Goal: Task Accomplishment & Management: Use online tool/utility

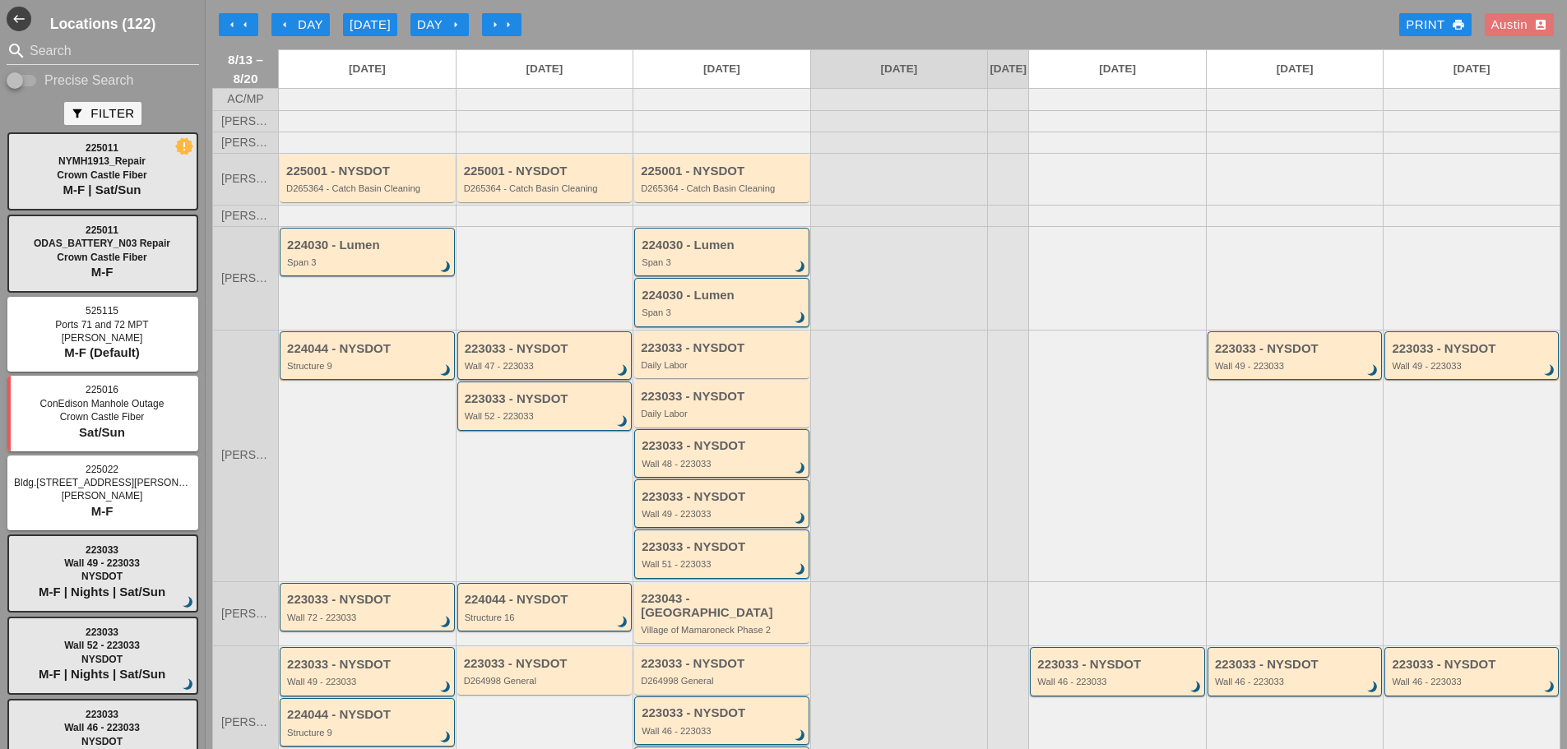
click at [383, 20] on div "[DATE]" at bounding box center [370, 25] width 41 height 19
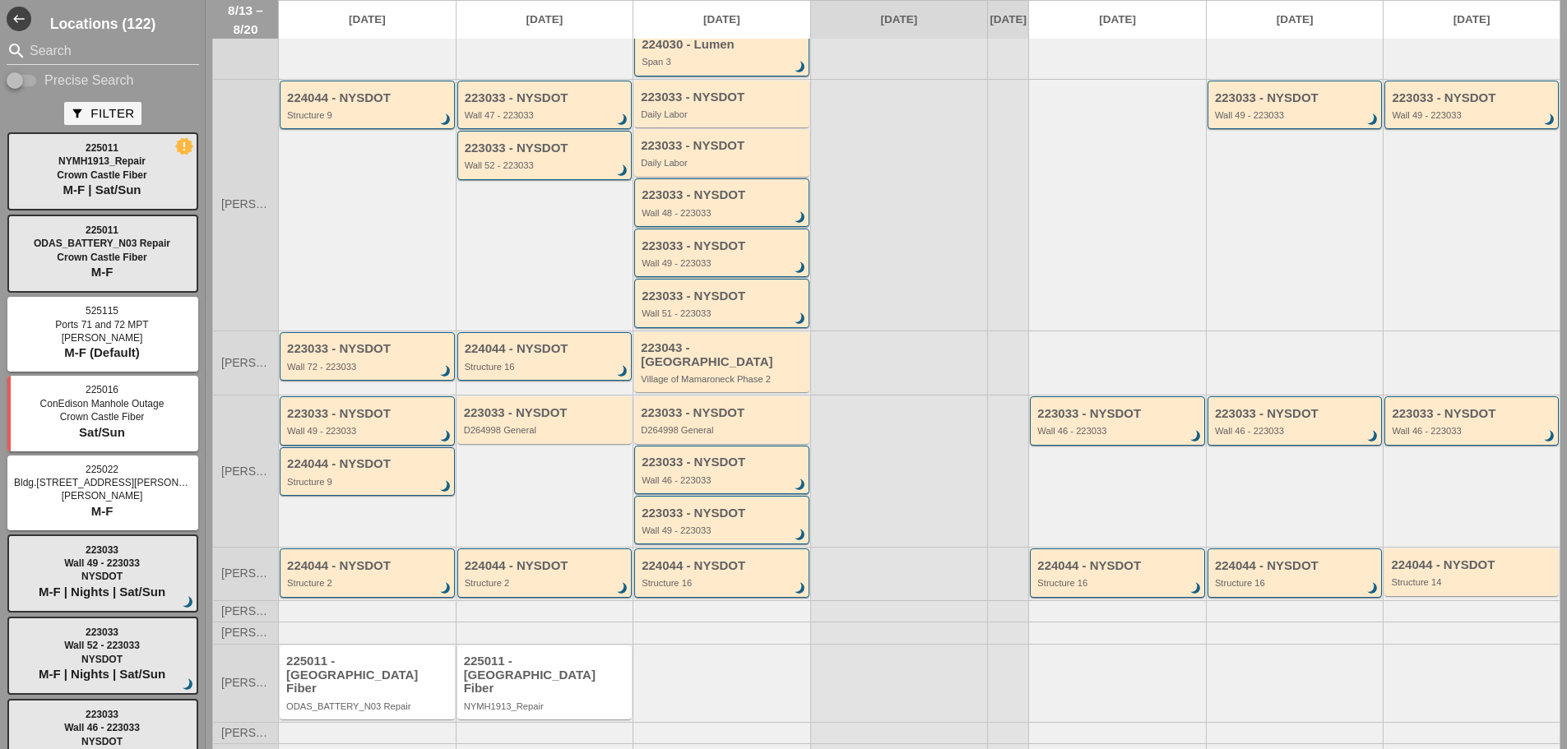
scroll to position [253, 0]
click at [98, 50] on input "Search" at bounding box center [103, 51] width 146 height 26
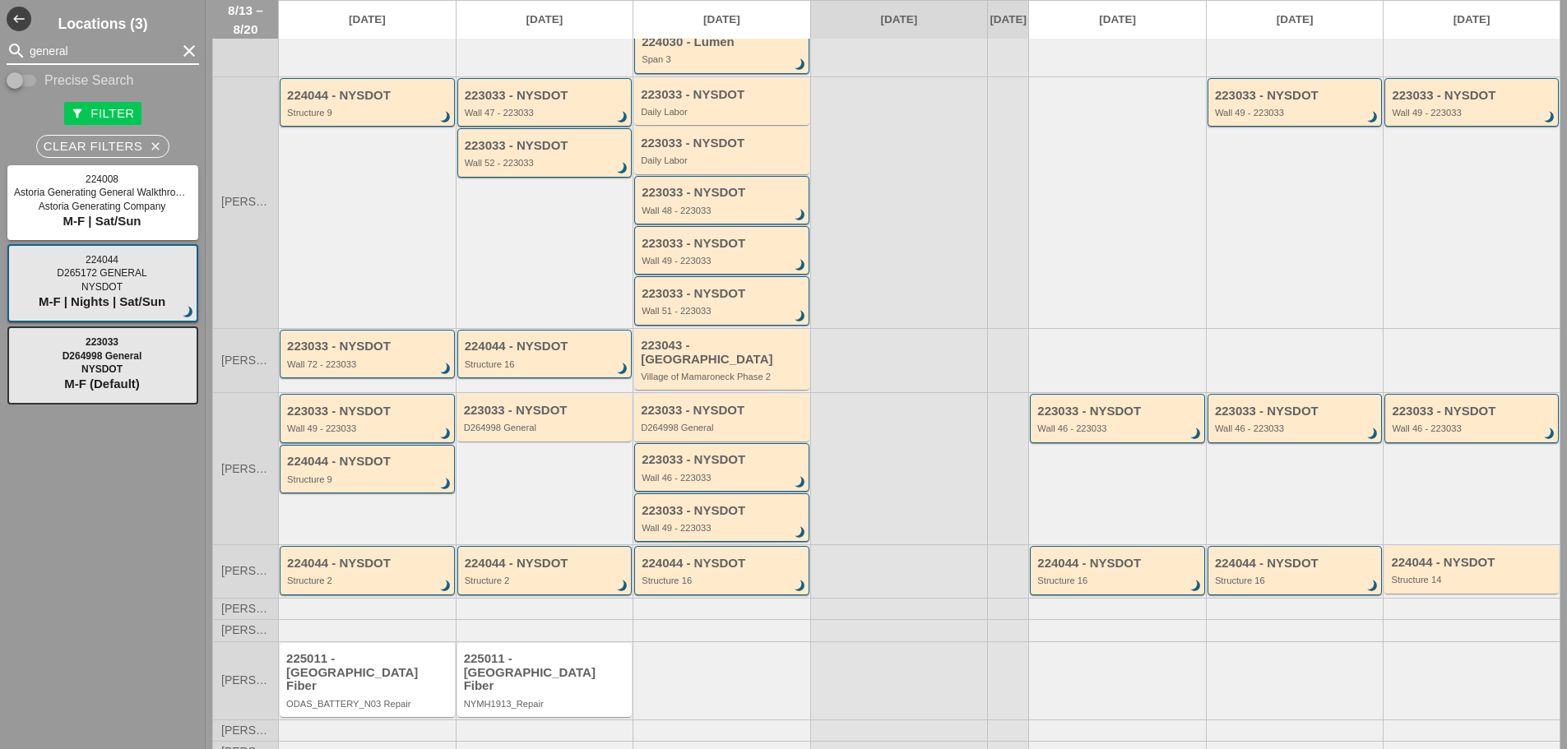
type input "general"
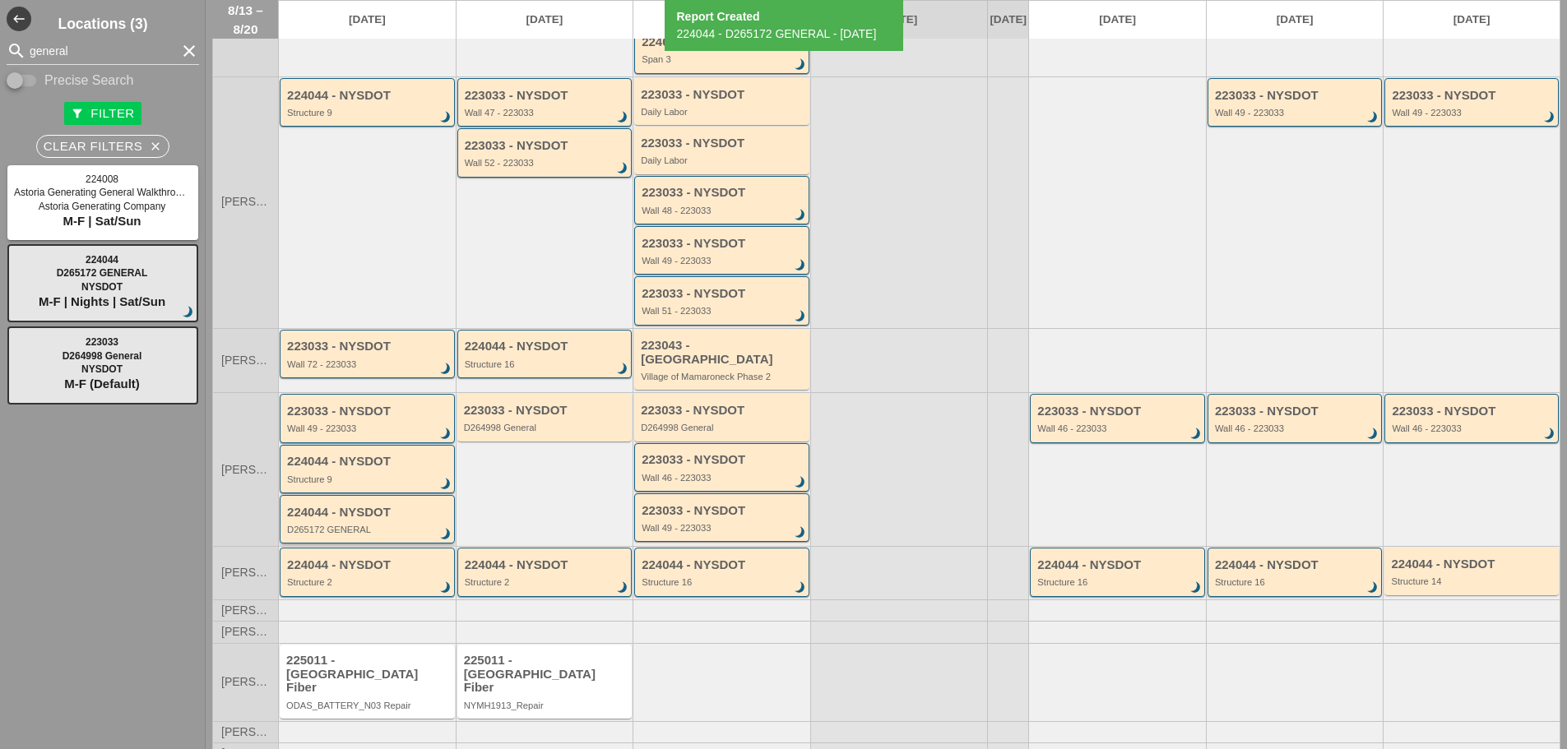
click at [364, 525] on div "D265172 GENERAL" at bounding box center [368, 530] width 163 height 10
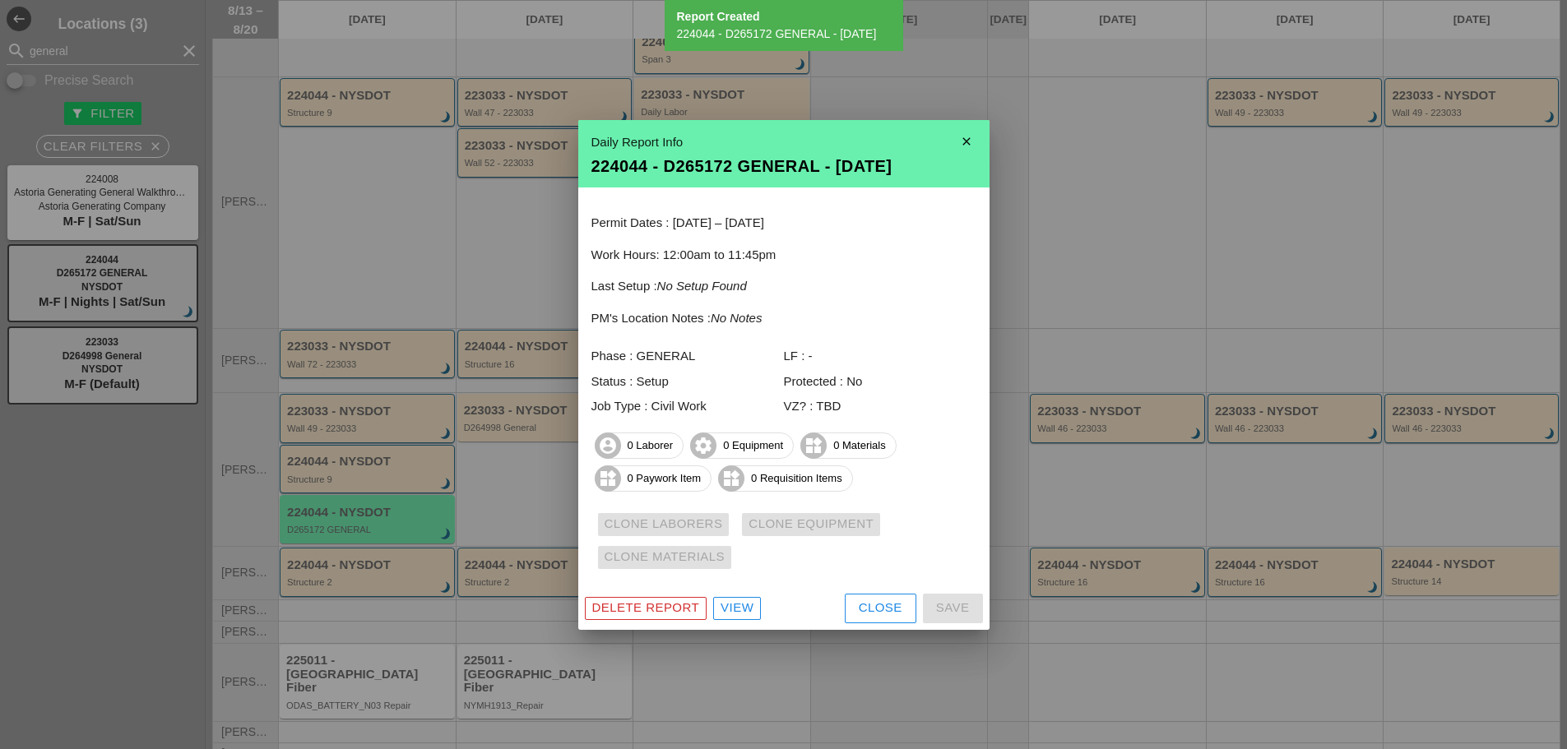
click at [742, 605] on div "View" at bounding box center [736, 608] width 33 height 19
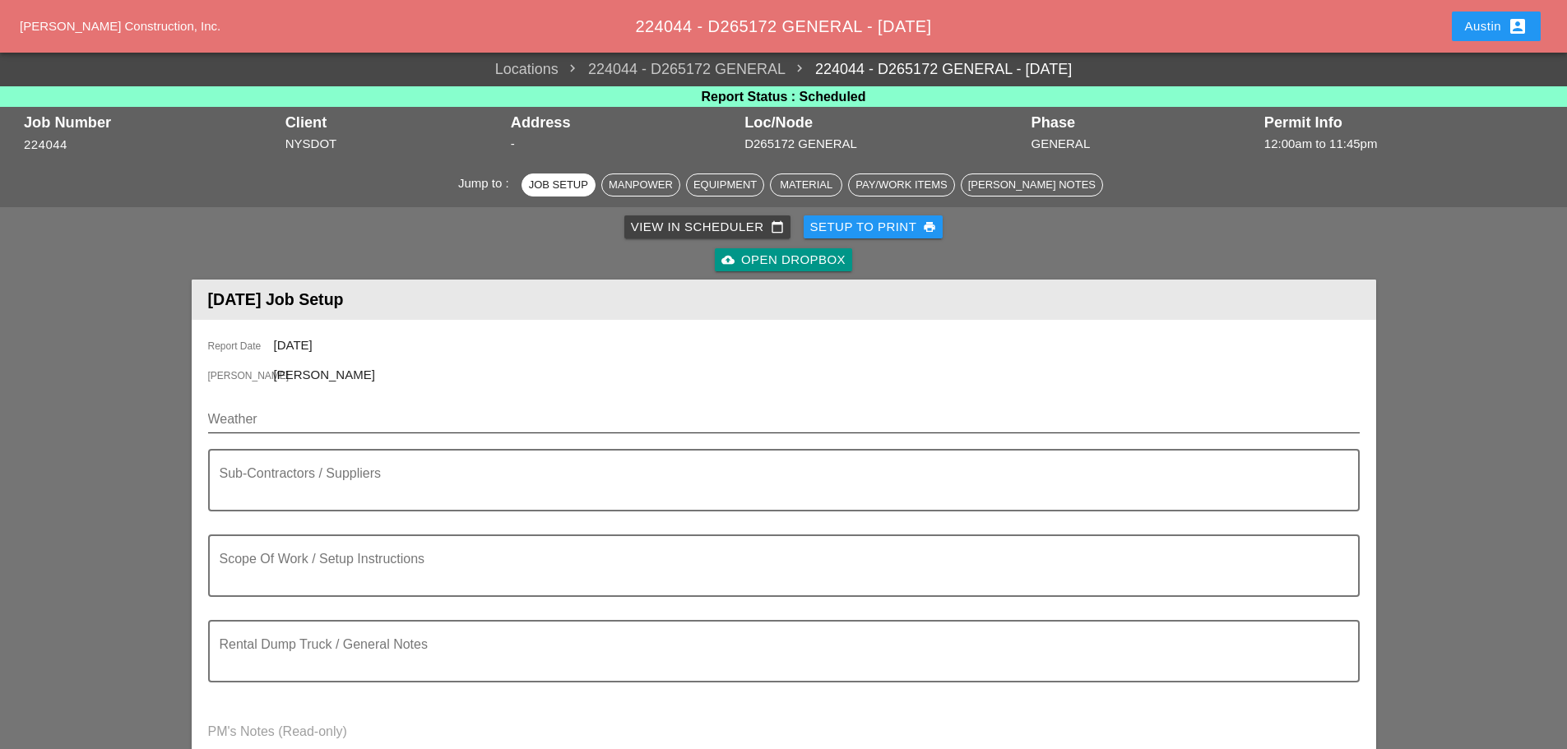
click at [269, 427] on input "Weather" at bounding box center [772, 419] width 1128 height 26
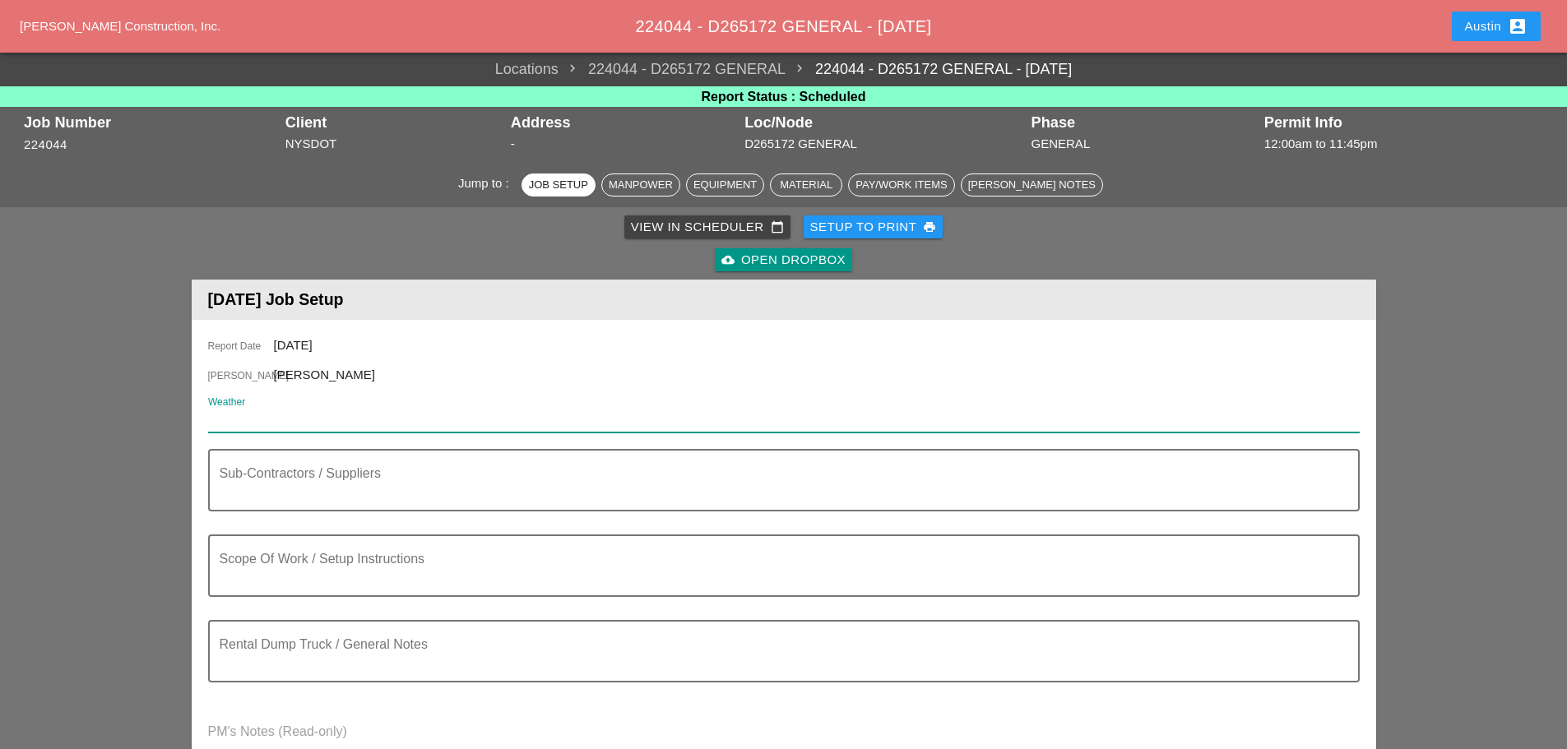
paste input "Tonight Night 74° 99% SSW 14 mph Thunderstorms, some locally heavy early, then …"
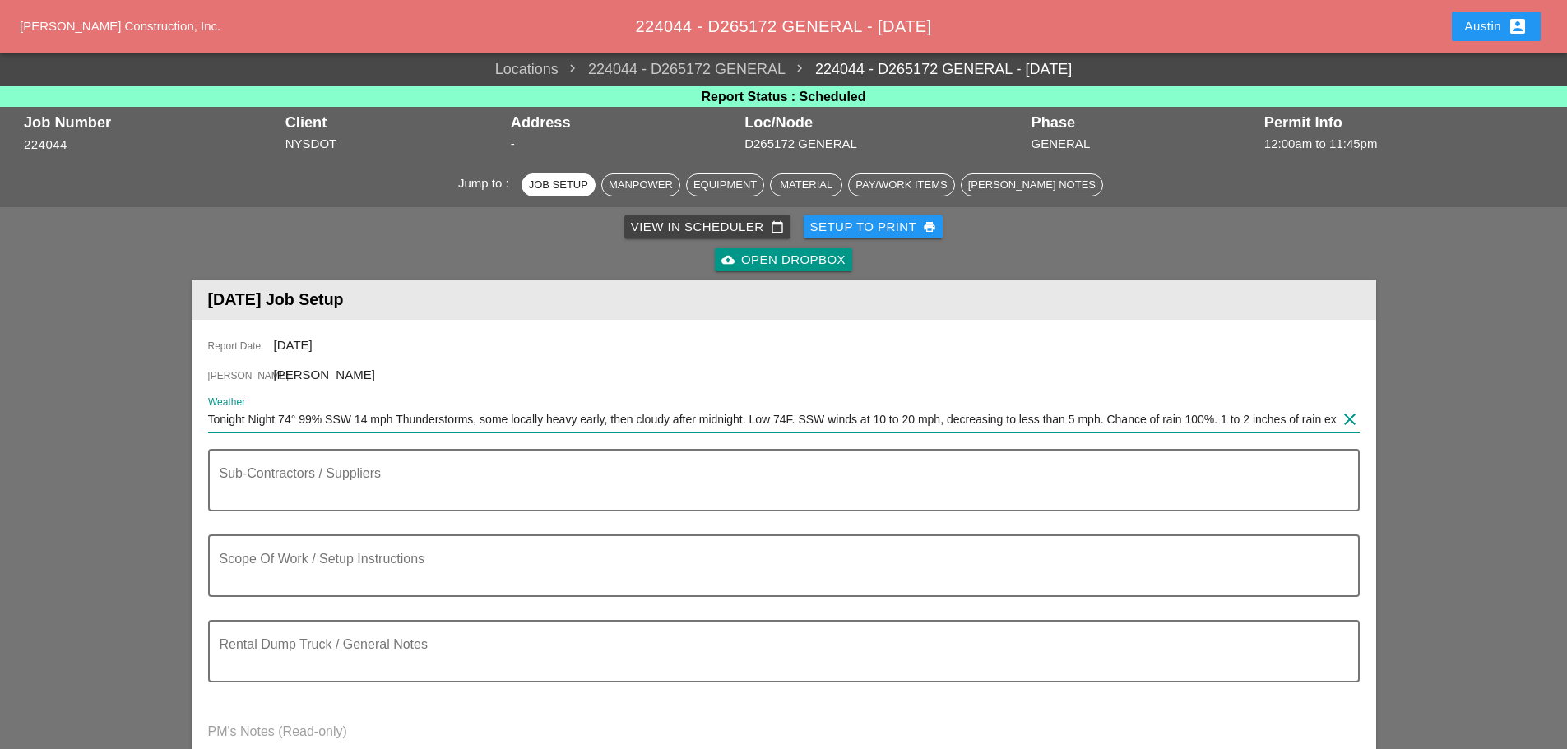
scroll to position [0, 38]
click at [239, 415] on input "Tonight Night 74° 99% SSW 14 mph Thunderstorms, some locally heavy early, then …" at bounding box center [772, 419] width 1128 height 26
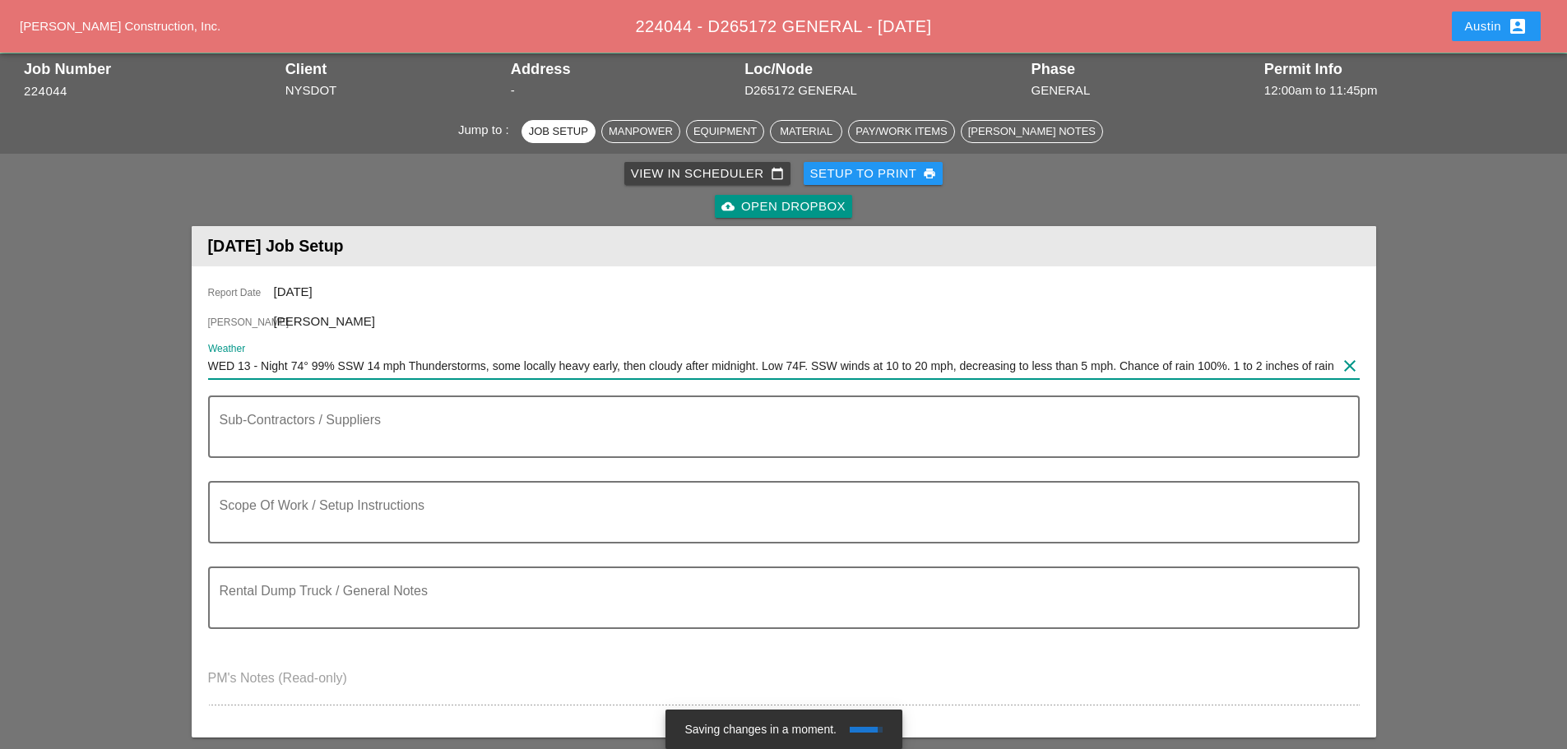
scroll to position [82, 0]
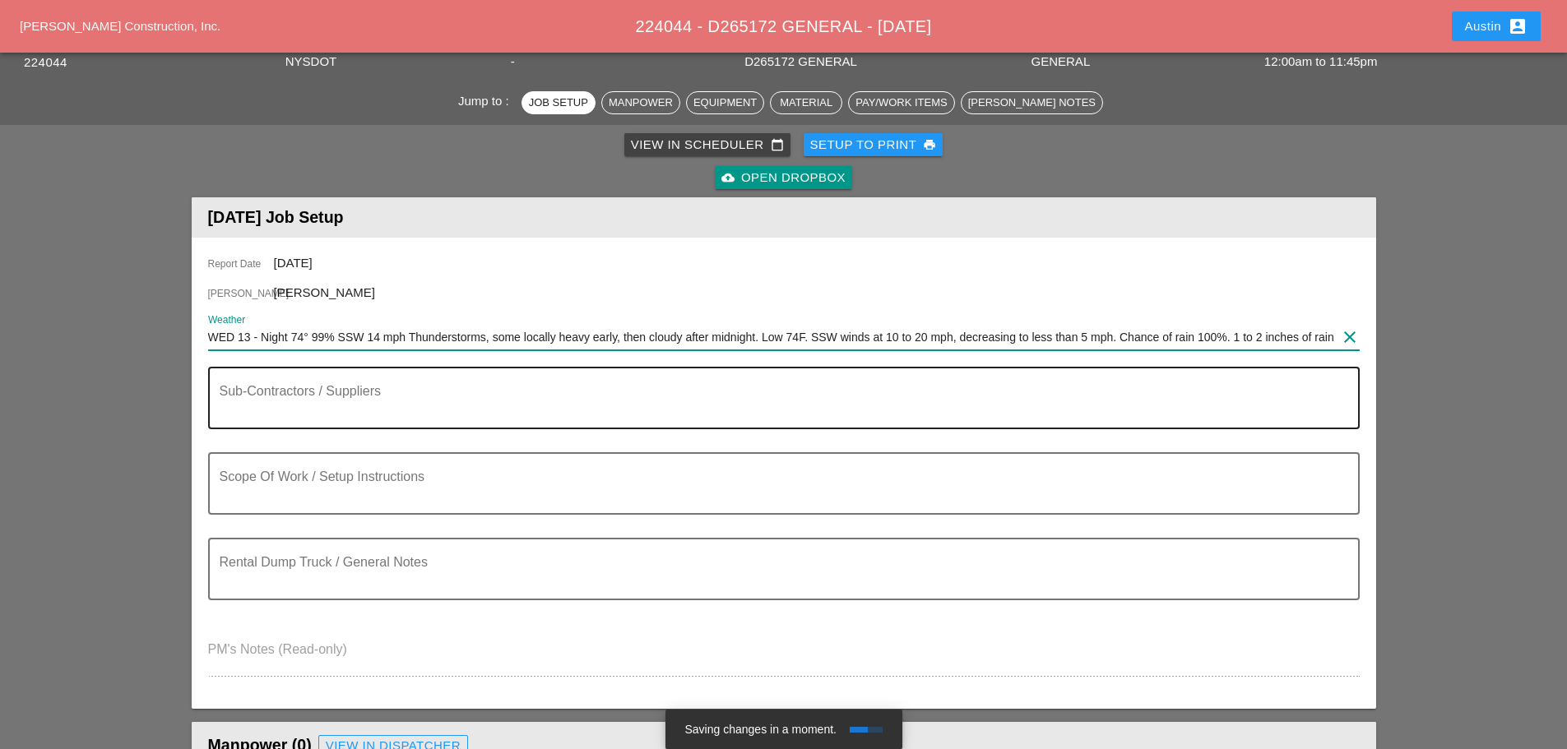
type input "WED 13 - Night 74° 99% SSW 14 mph Thunderstorms, some locally heavy early, then…"
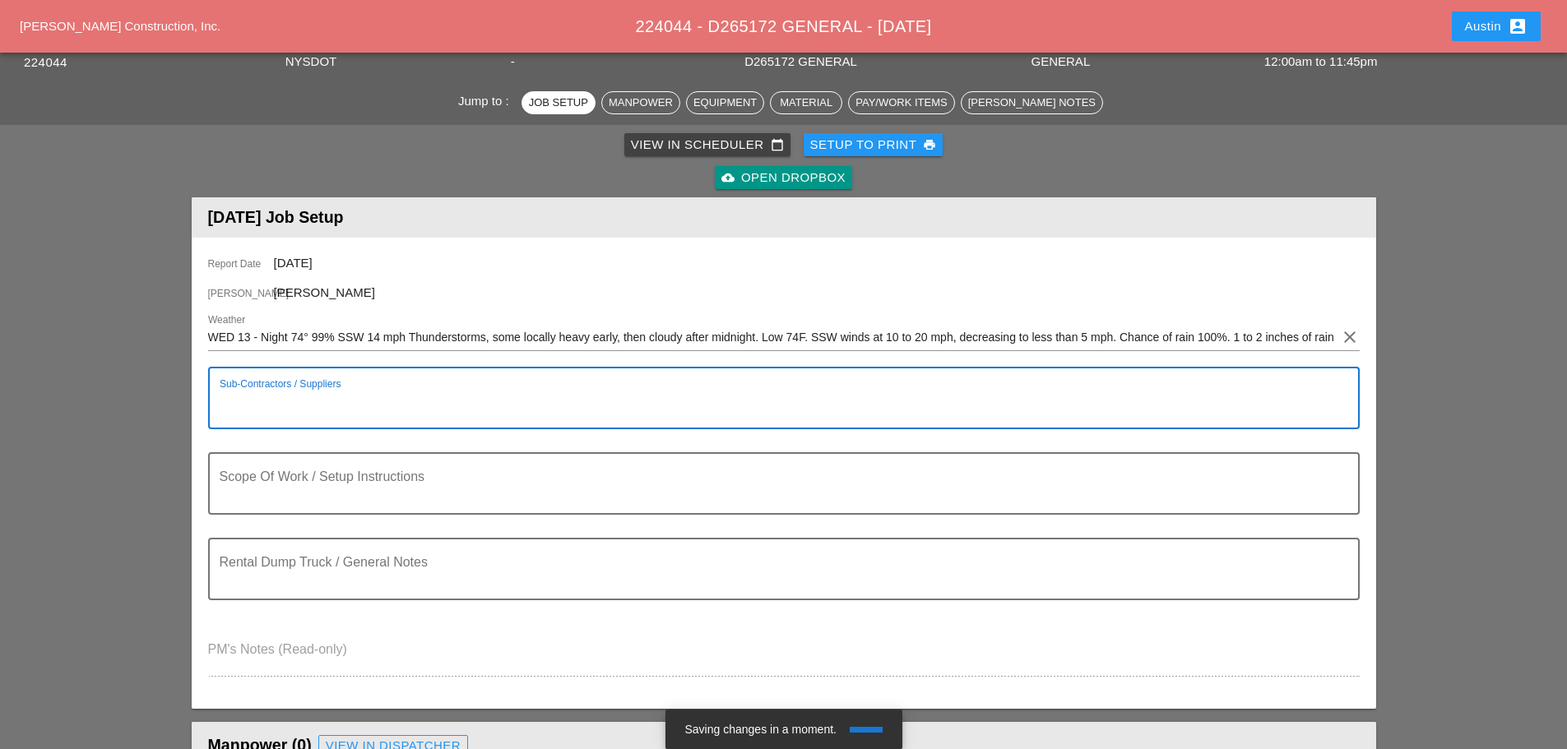
click at [304, 404] on textarea "Sub-Contractors / Suppliers" at bounding box center [777, 407] width 1115 height 39
type textarea "[SAFETY MARKINGS]"
click at [299, 486] on textarea "Scope Of Work / Setup Instructions" at bounding box center [777, 493] width 1115 height 39
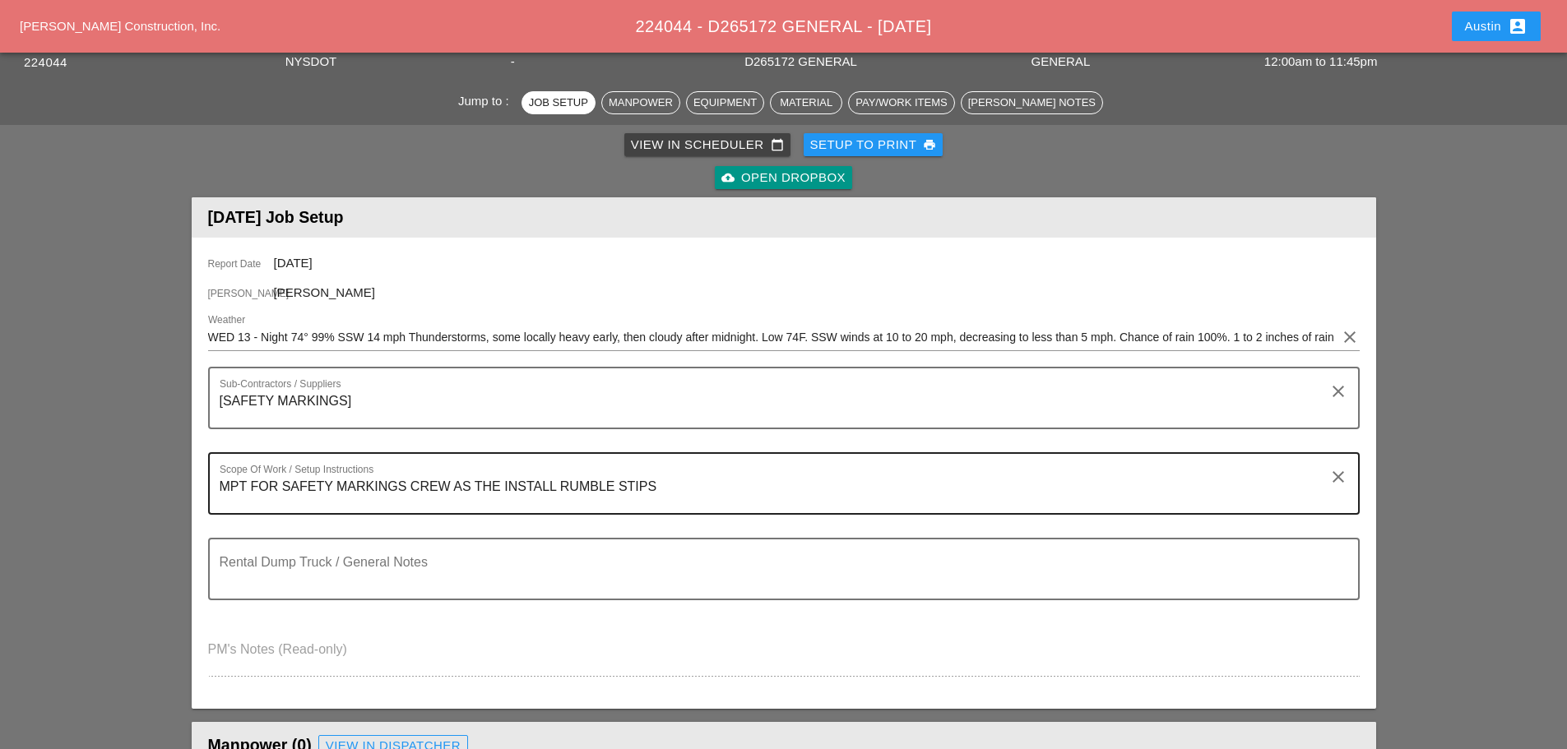
click at [765, 494] on textarea "MPT FOR SAFETY MARKINGS CREW AS THE INSTALL RUMBLE STIPS" at bounding box center [777, 493] width 1115 height 39
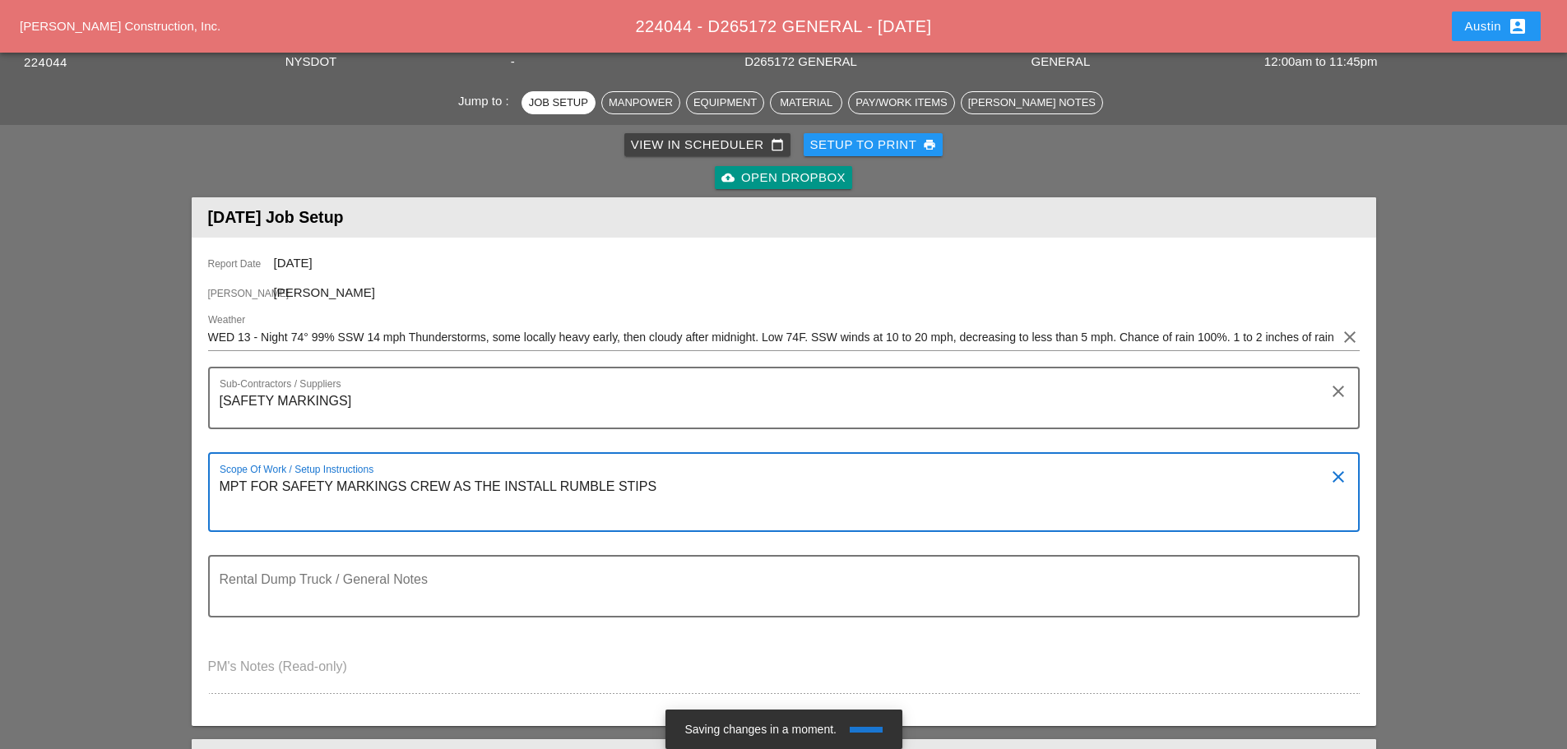
paste textarea "The location is along the WESTBOUND and EASTBOUND Service lanes of the Long Isl…"
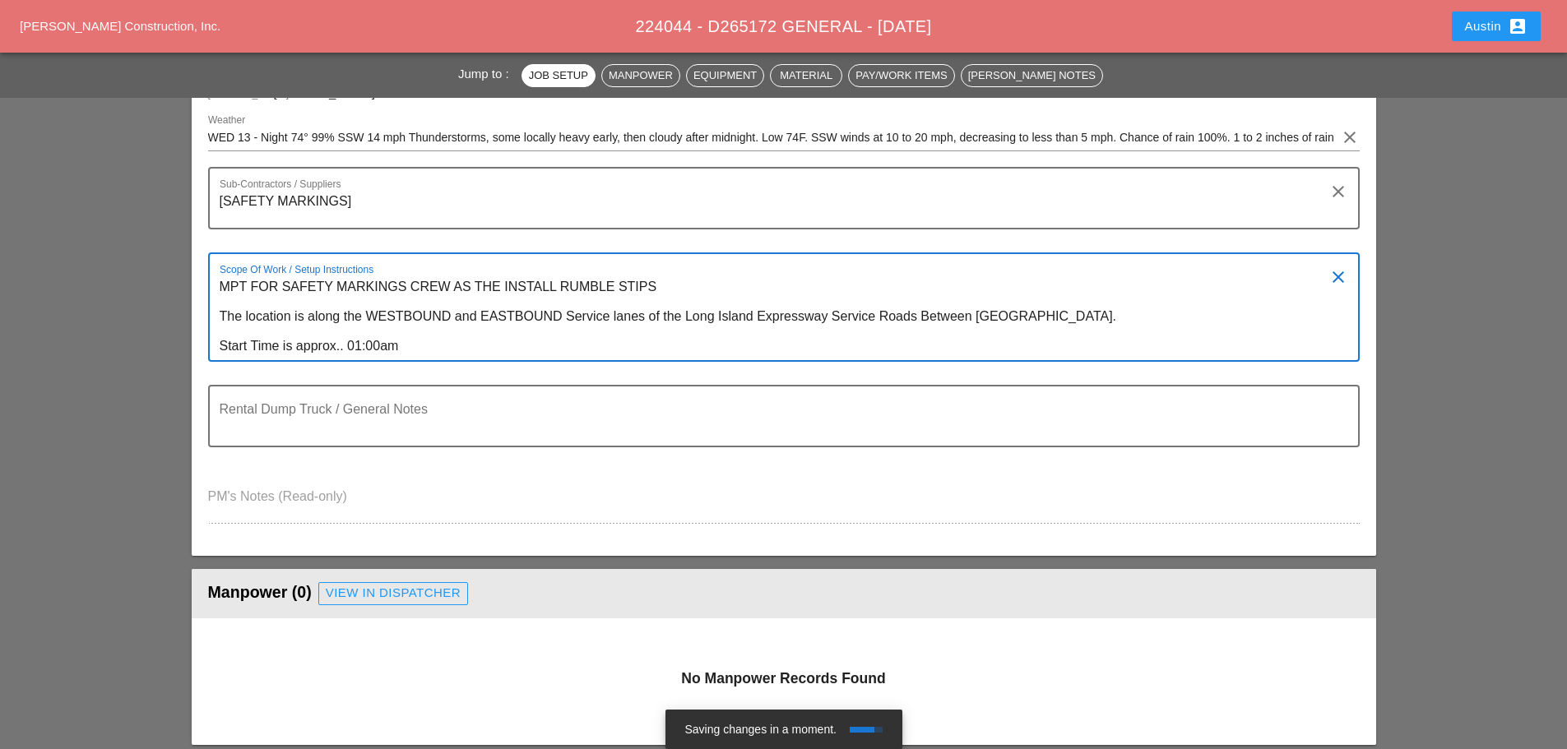
scroll to position [329, 0]
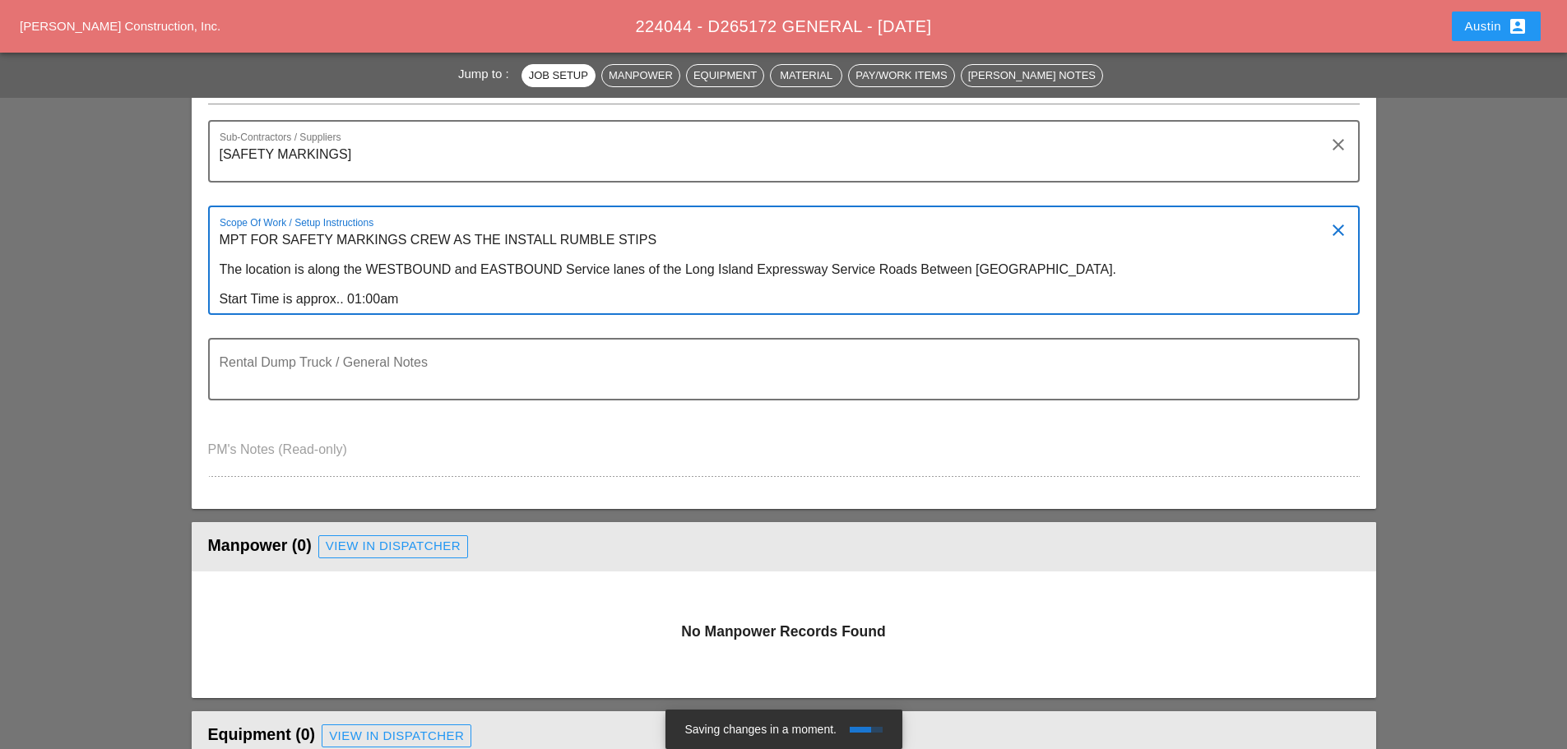
type textarea "MPT FOR SAFETY MARKINGS CREW AS THE INSTALL RUMBLE STIPS The location is along …"
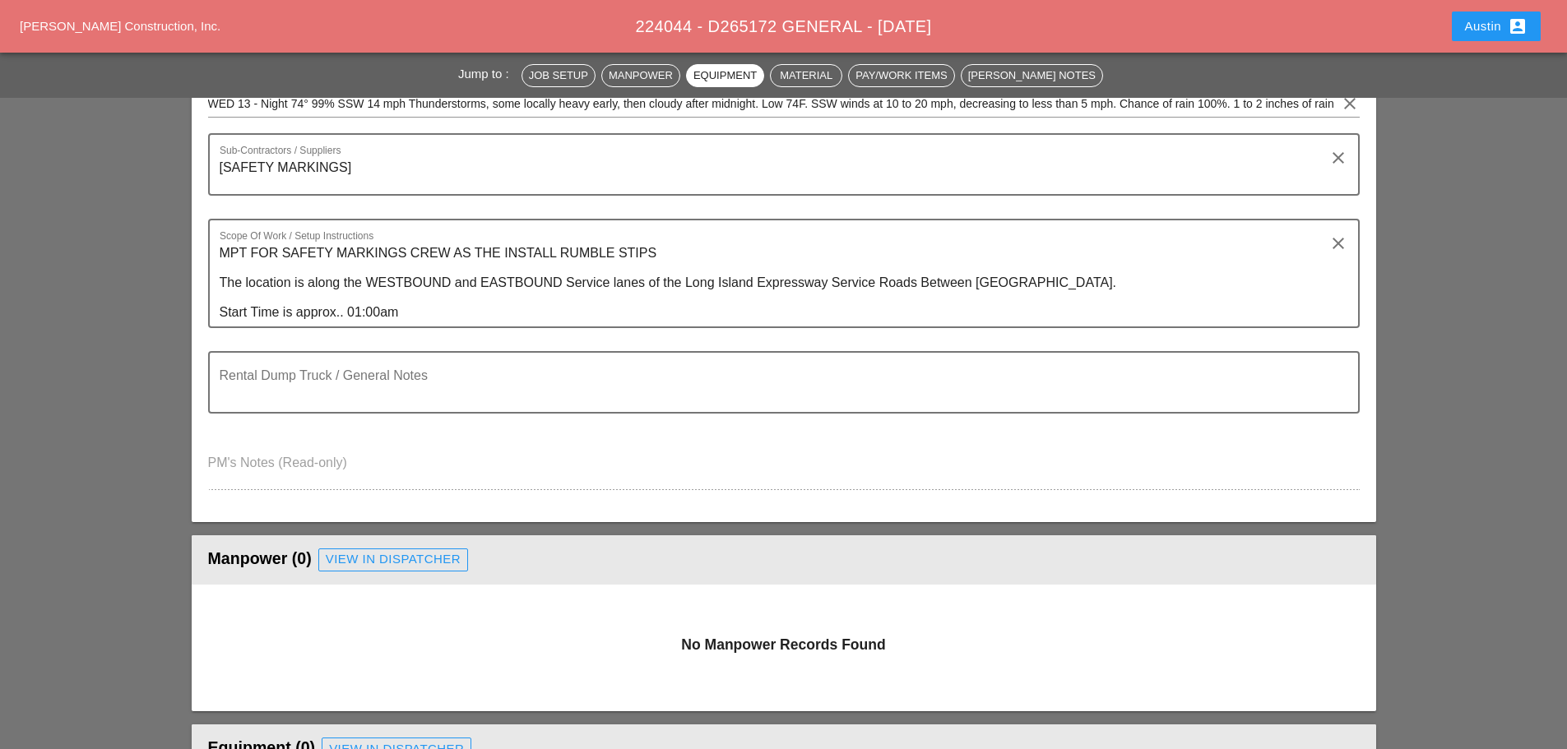
scroll to position [0, 0]
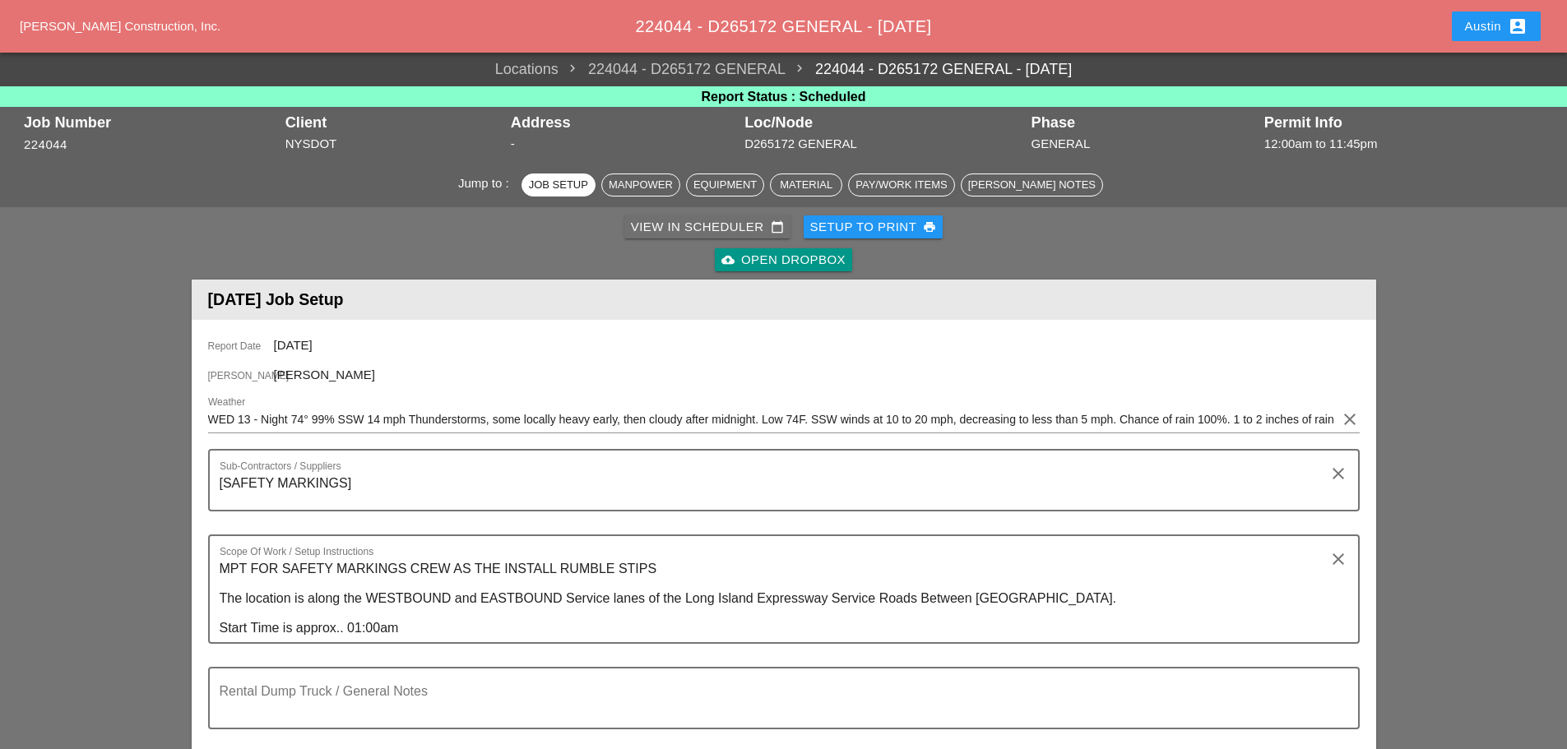
click at [719, 226] on div "View in Scheduler calendar_today" at bounding box center [707, 227] width 153 height 19
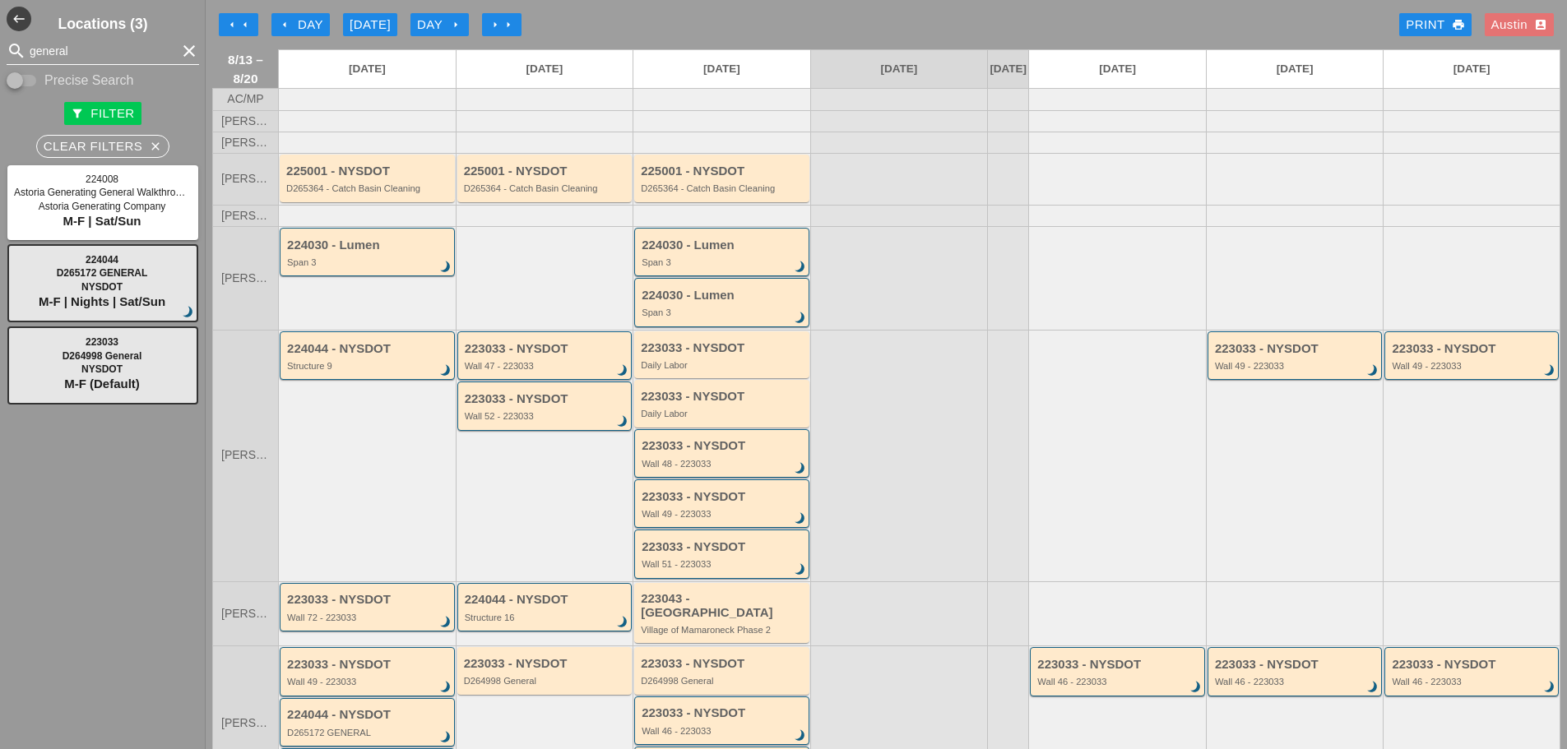
click at [179, 44] on icon "clear" at bounding box center [189, 51] width 20 height 20
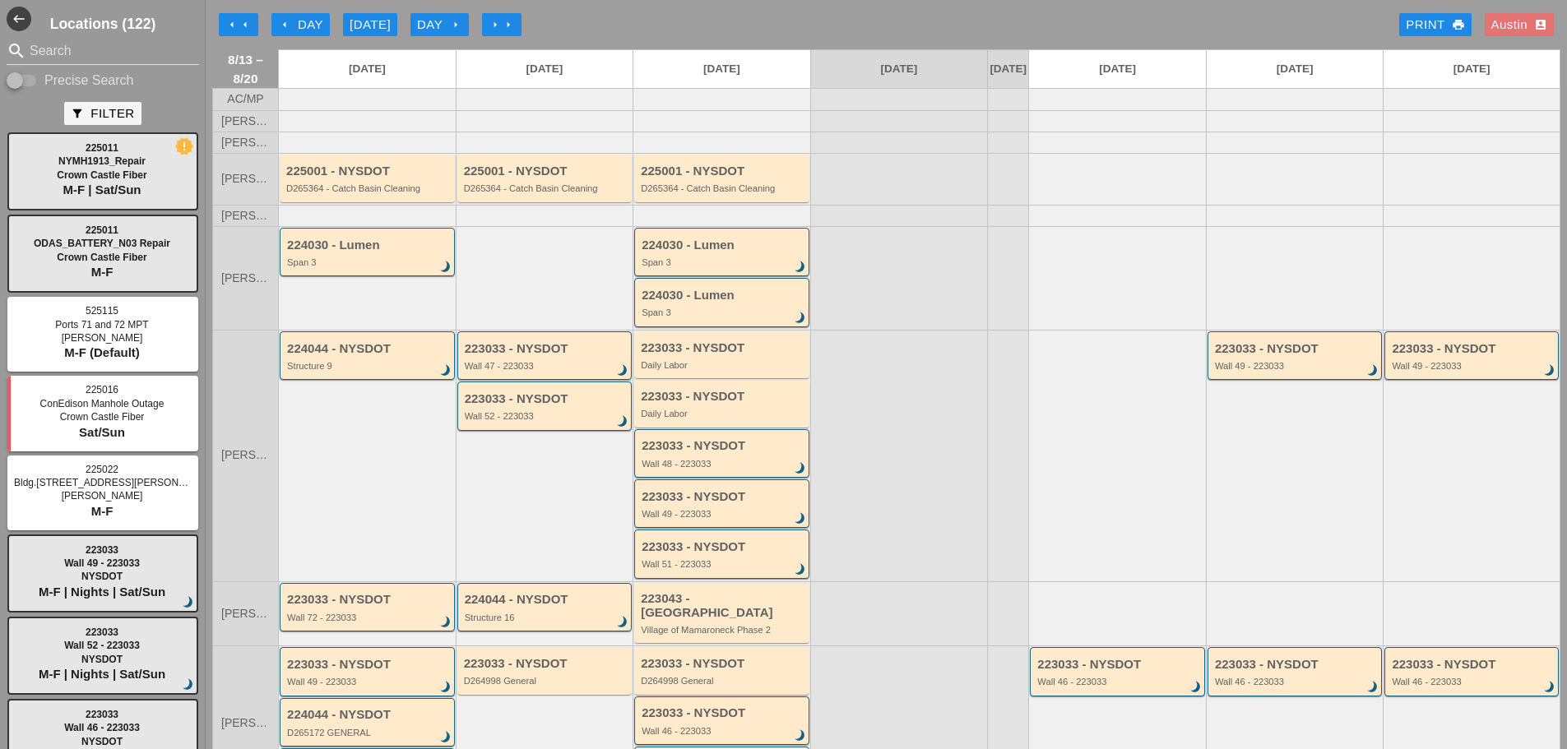
click at [571, 23] on div "arrow_left arrow_left arrow_left Day Today Day arrow_right arrow_right arrow_ri…" at bounding box center [886, 24] width 1348 height 33
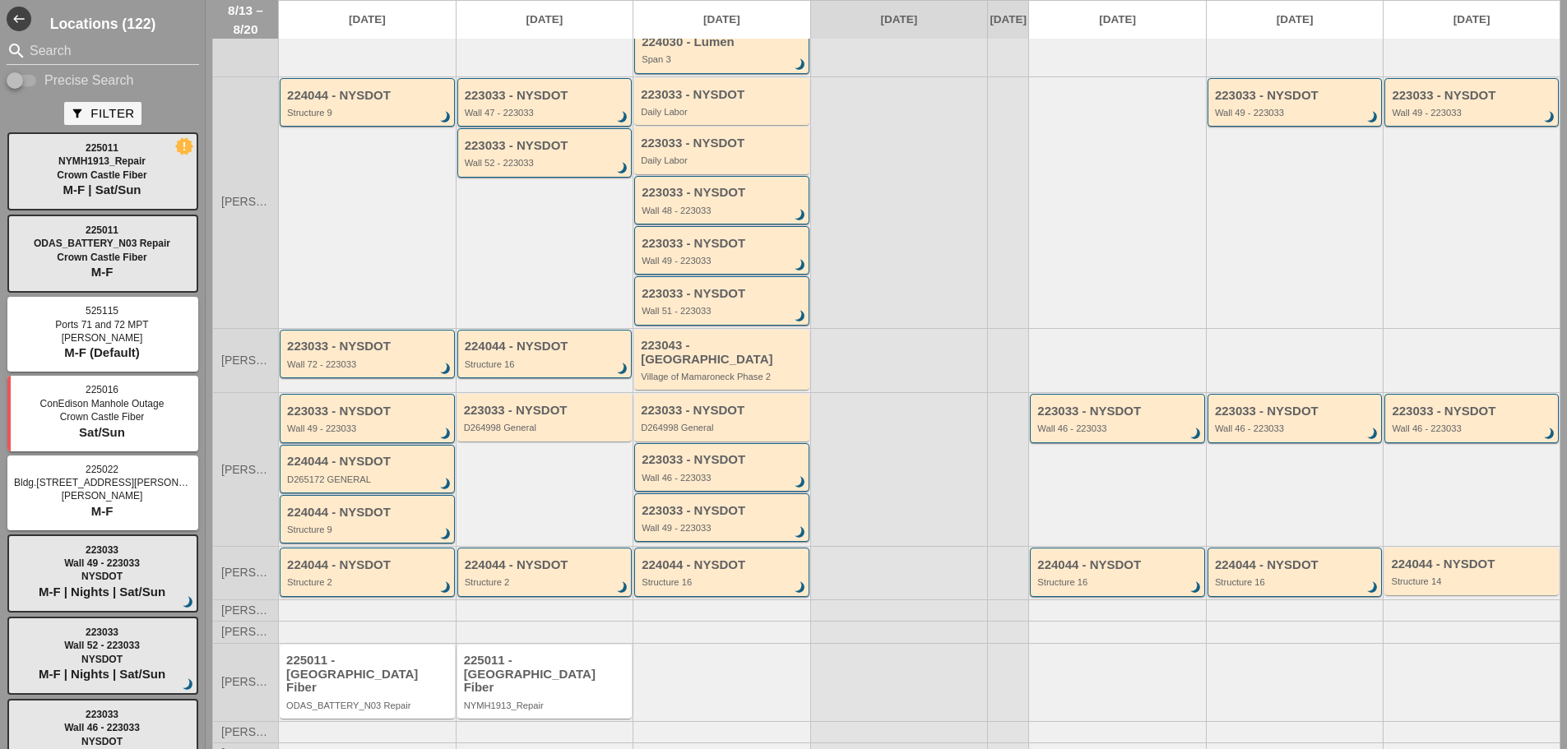
scroll to position [255, 0]
click at [361, 529] on div "Structure 9" at bounding box center [368, 528] width 163 height 10
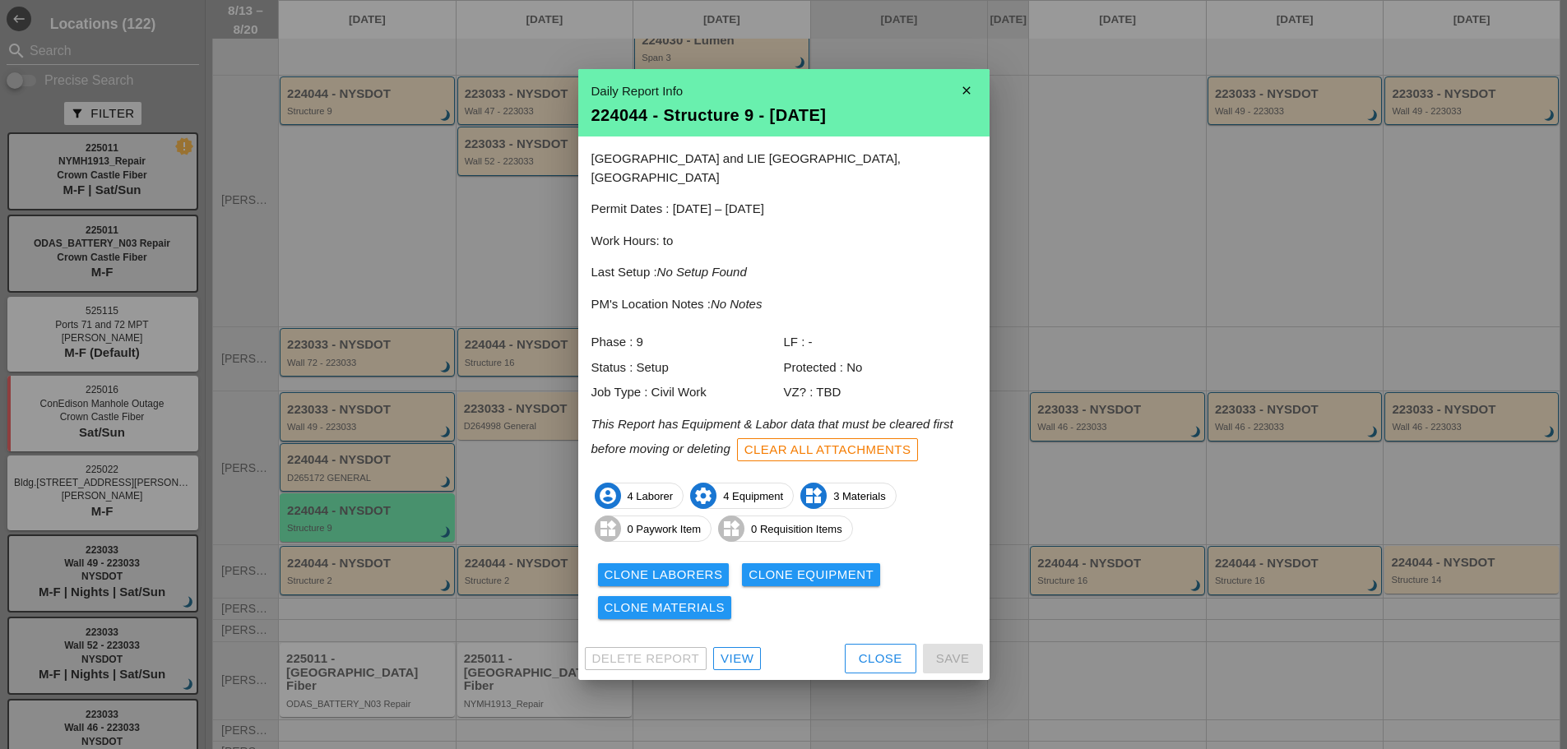
click at [862, 650] on div "Close" at bounding box center [881, 659] width 44 height 19
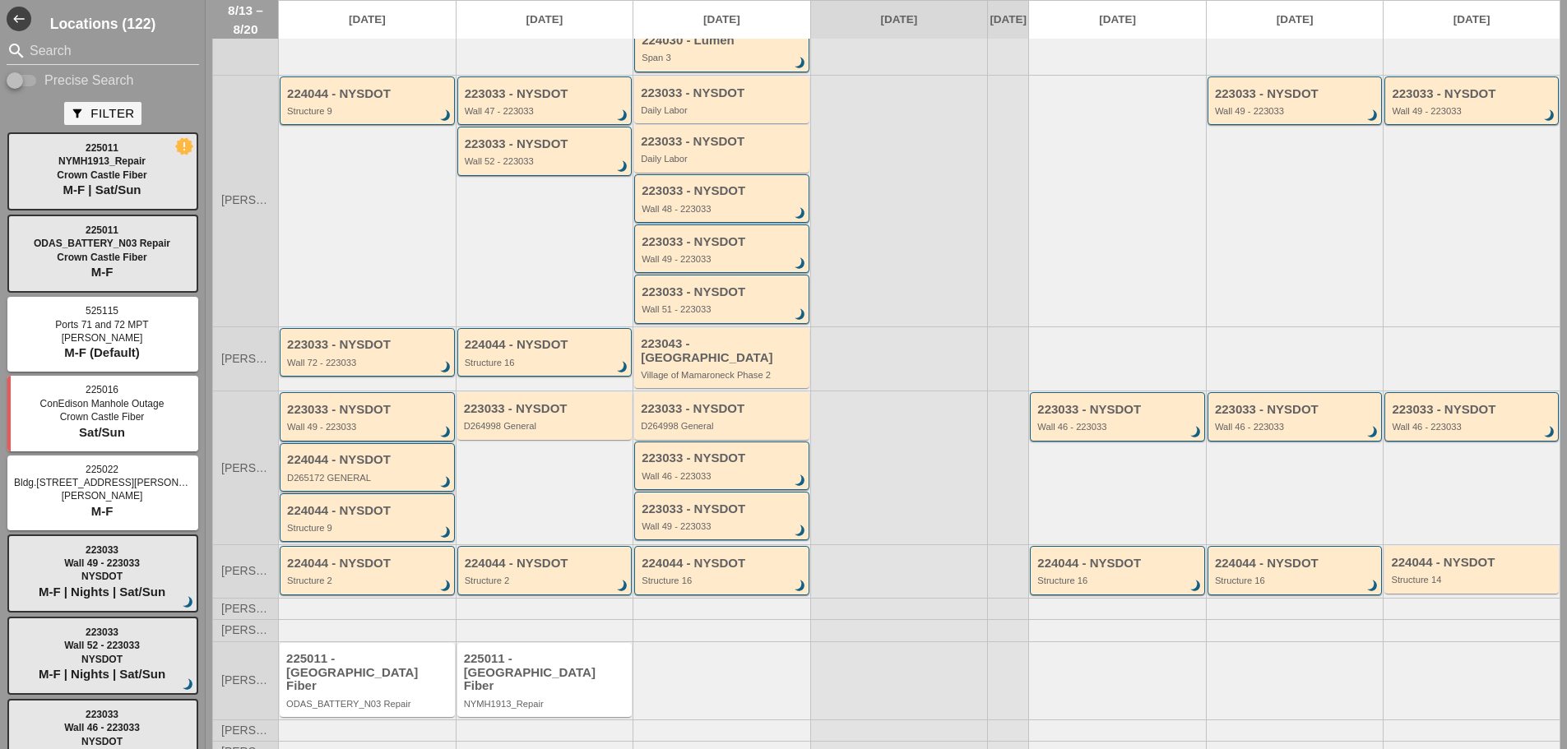
click at [373, 475] on div "D265172 GENERAL" at bounding box center [368, 478] width 163 height 10
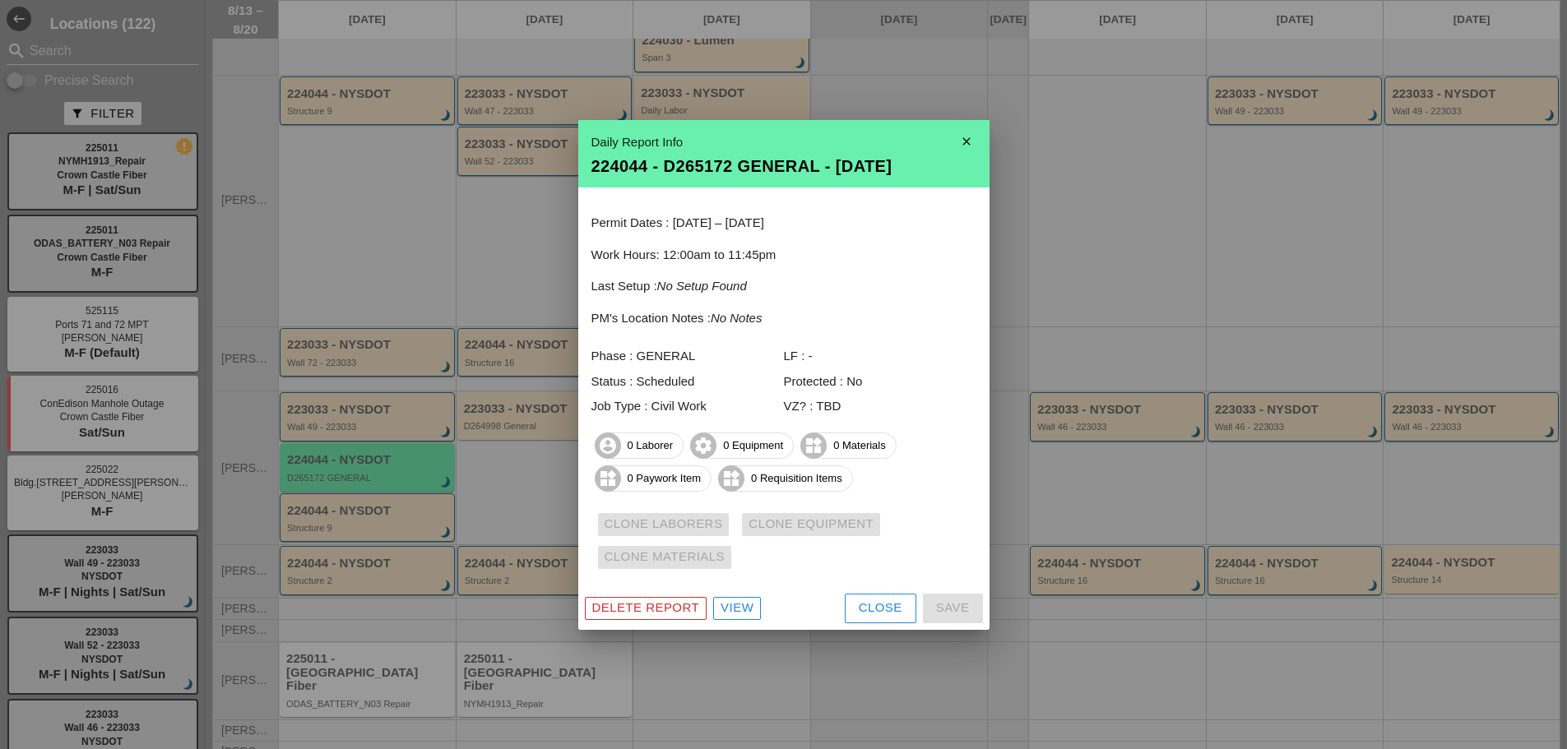
click at [628, 608] on div "Delete Report" at bounding box center [646, 608] width 108 height 19
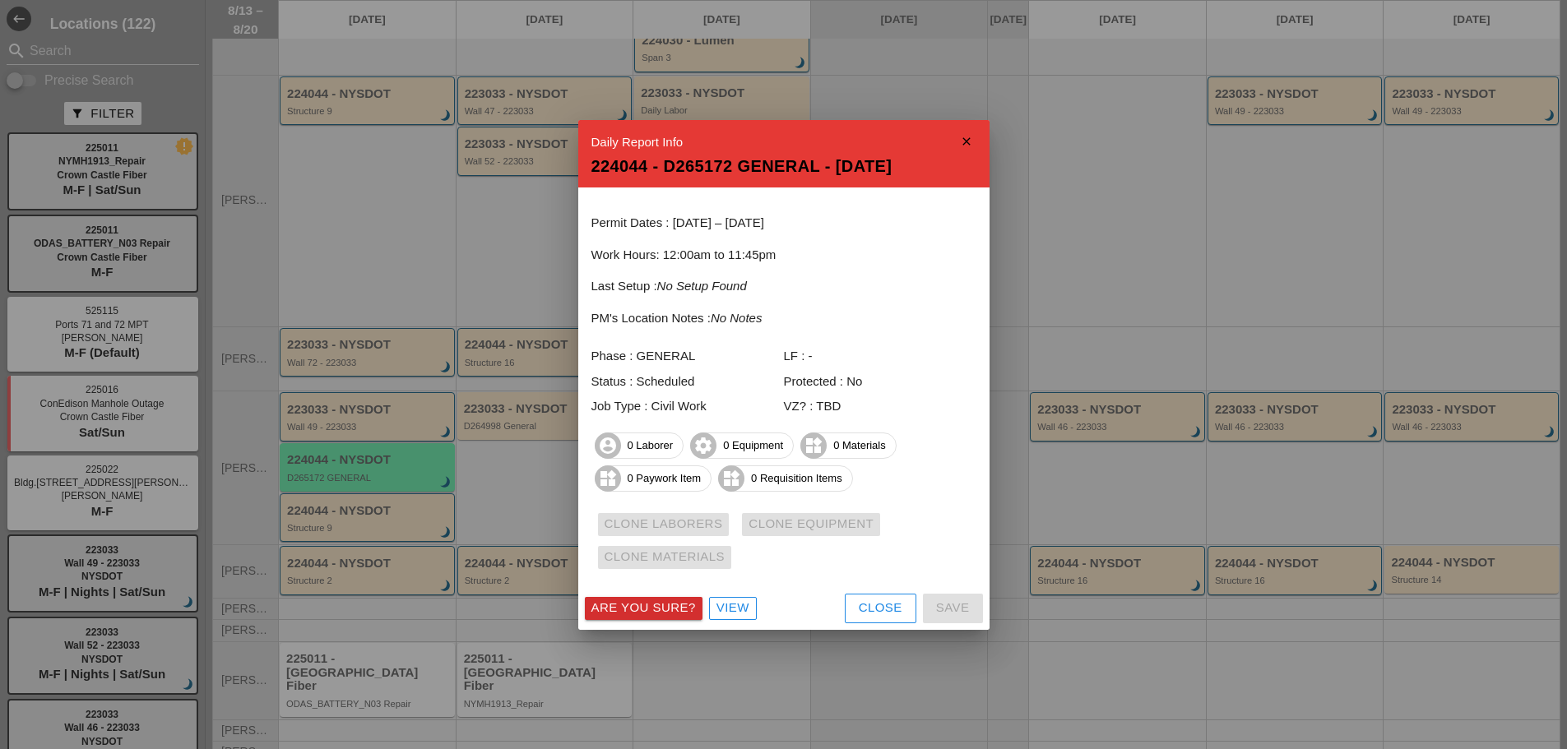
click at [648, 609] on div "Are you sure?" at bounding box center [643, 608] width 104 height 19
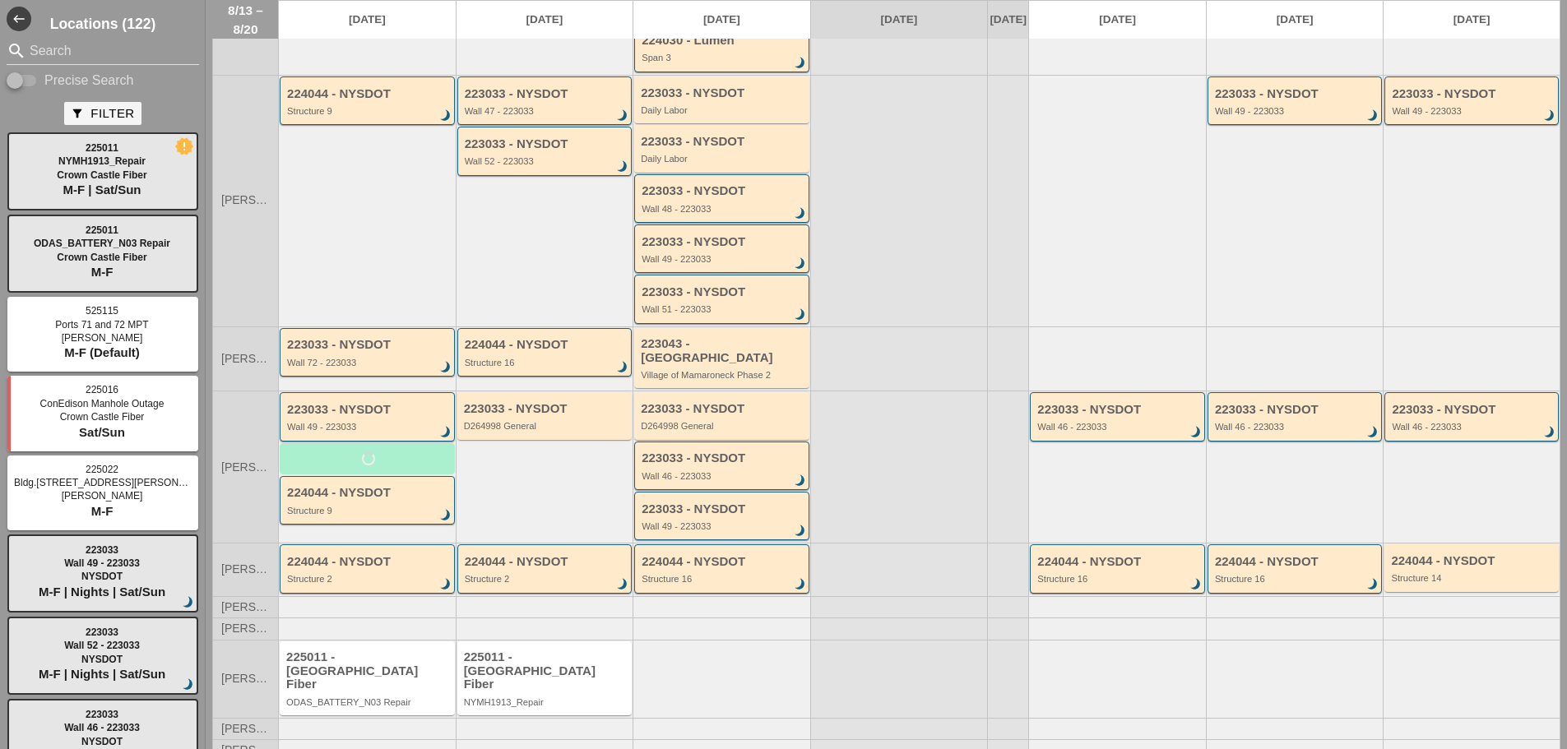
scroll to position [253, 0]
click at [359, 467] on div "224044 - NYSDOT" at bounding box center [368, 462] width 163 height 14
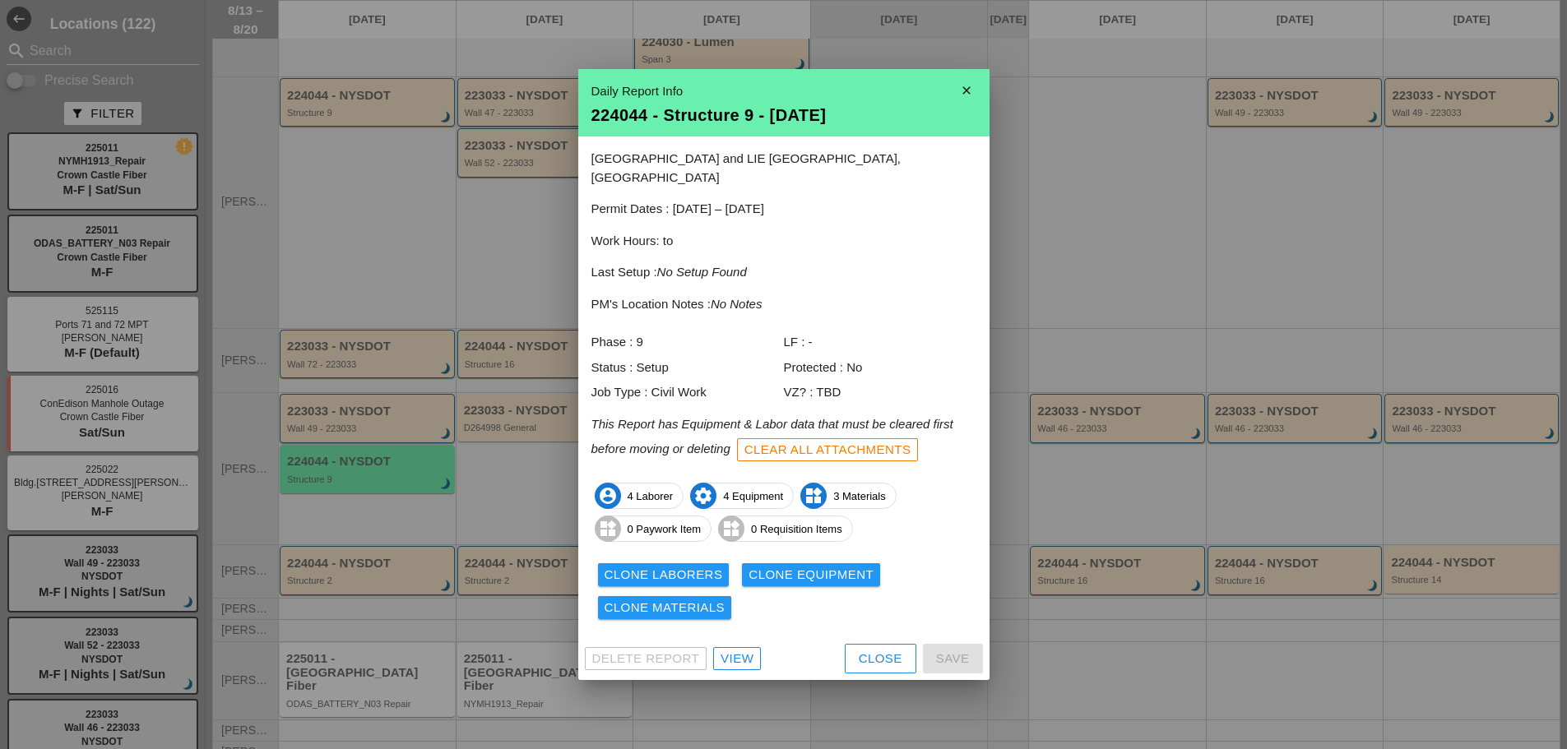
click at [741, 650] on div "View" at bounding box center [736, 659] width 33 height 19
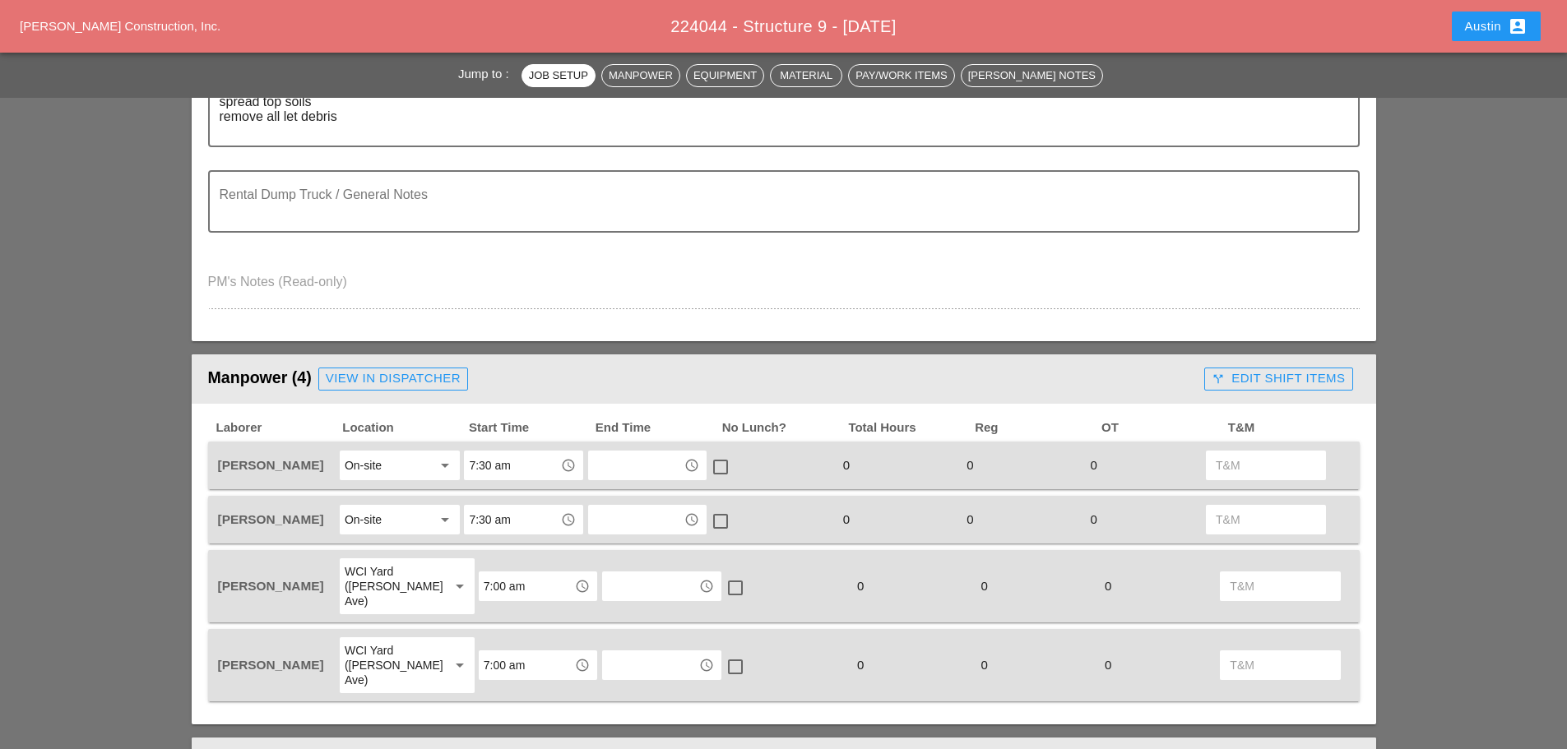
scroll to position [493, 0]
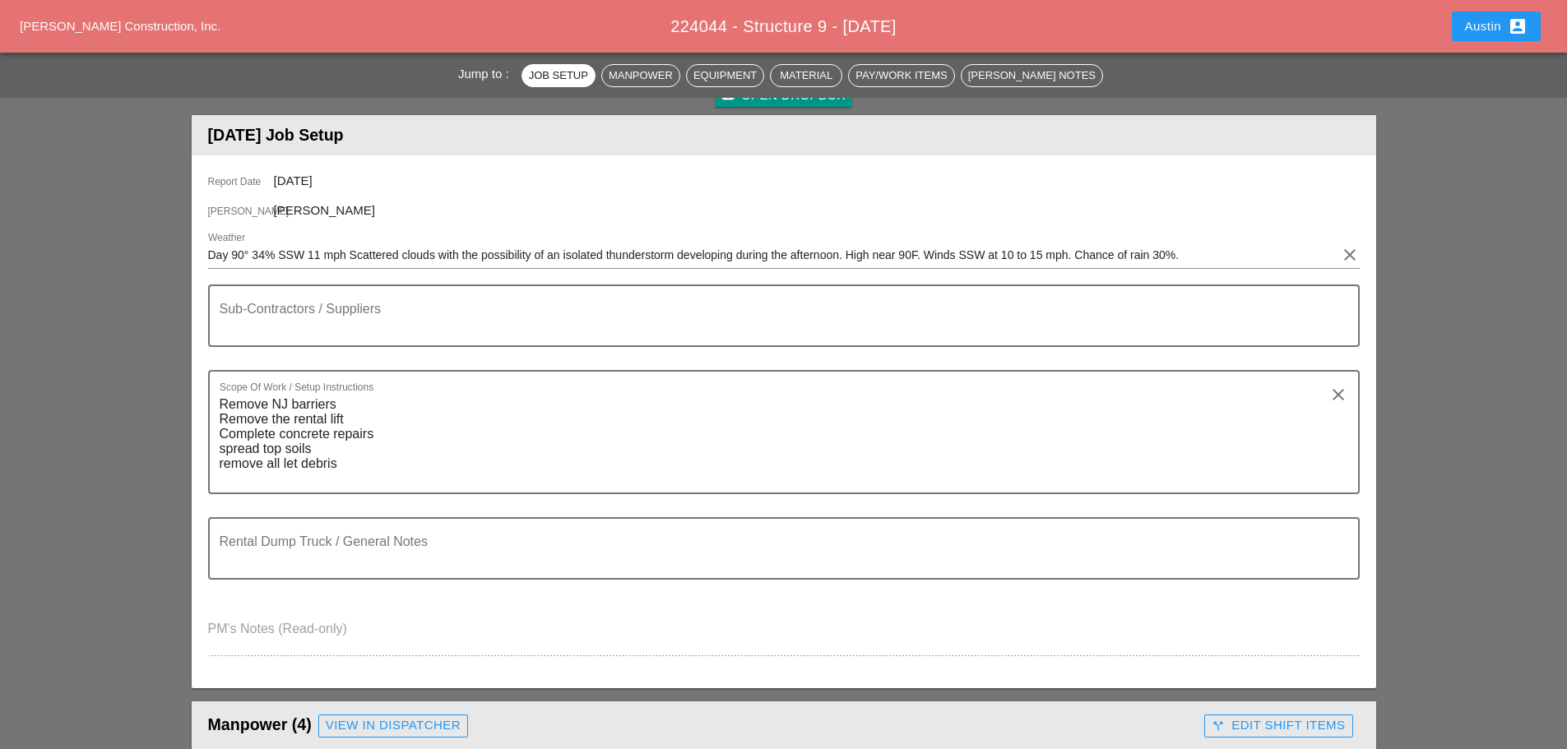
scroll to position [82, 0]
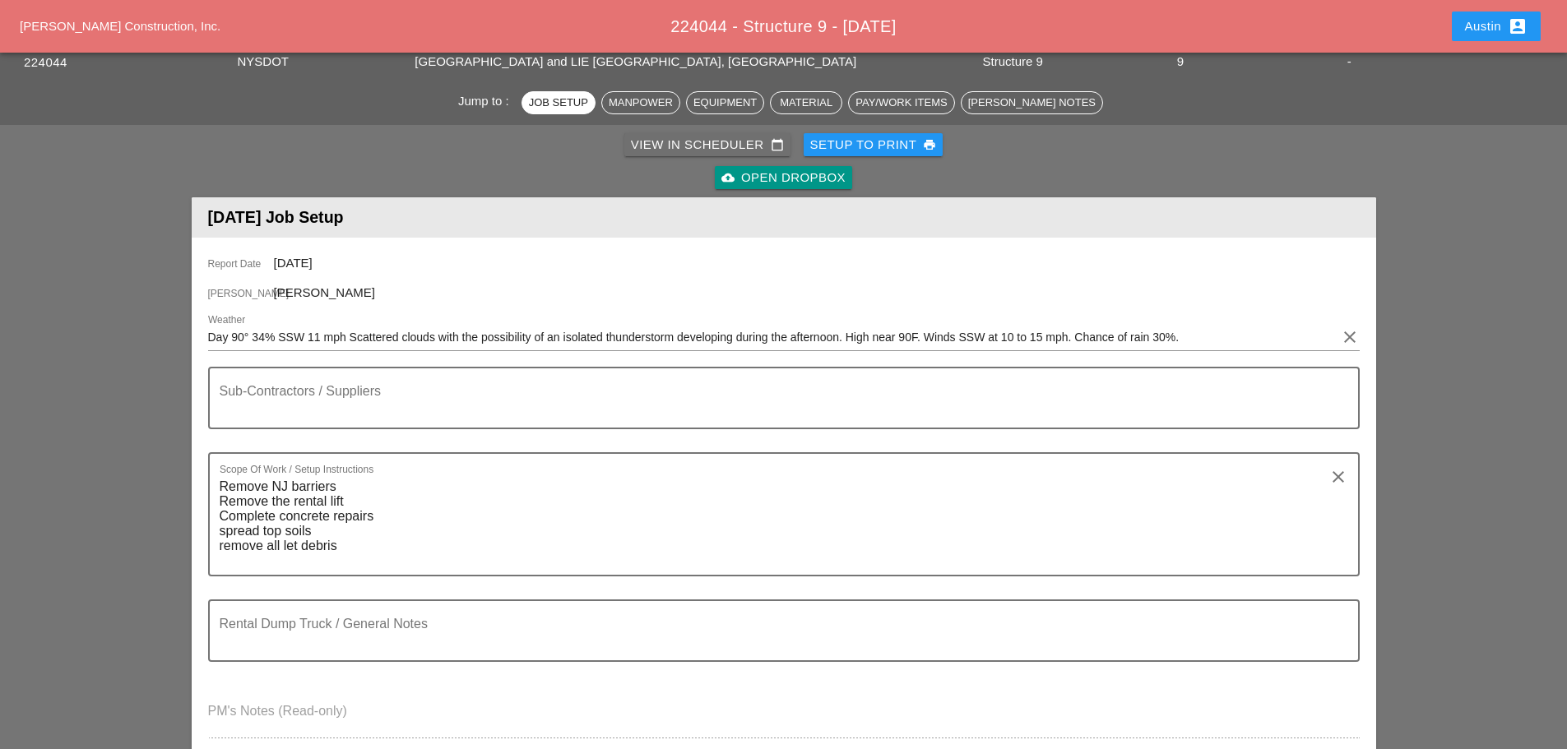
click at [701, 136] on div "View in Scheduler calendar_today" at bounding box center [707, 145] width 153 height 19
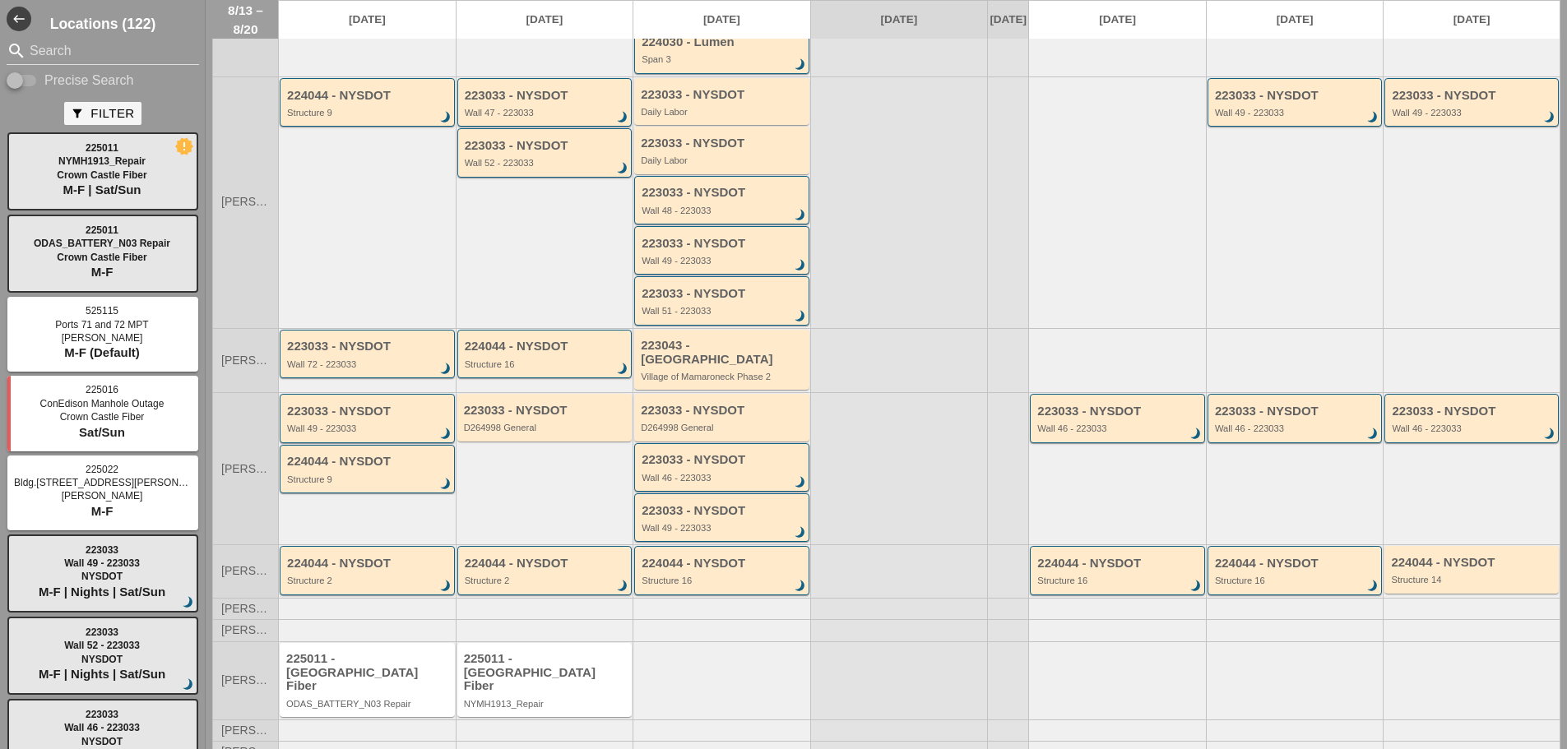
scroll to position [171, 0]
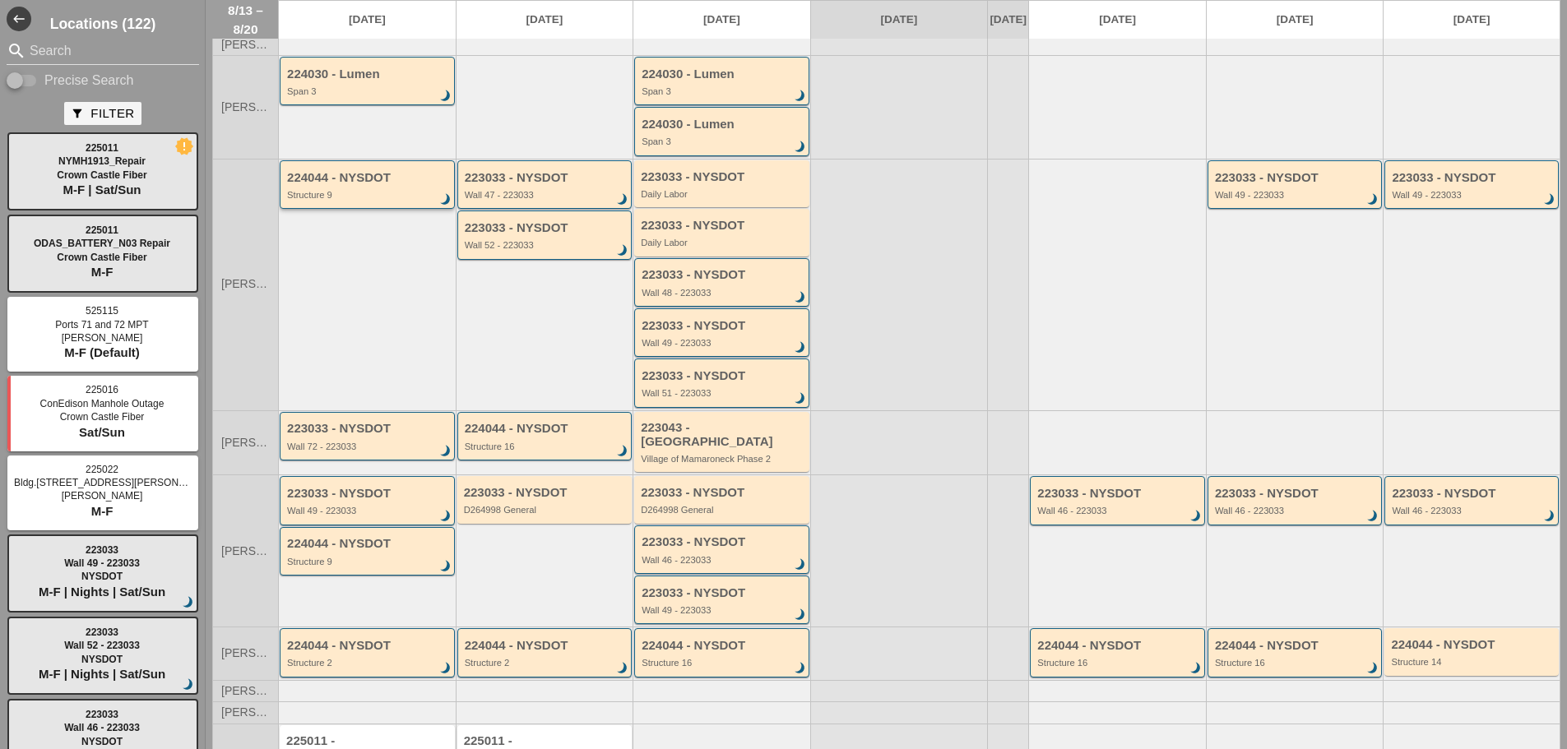
click at [363, 198] on div "224044 - NYSDOT Structure 9 brightness_3" at bounding box center [368, 186] width 163 height 30
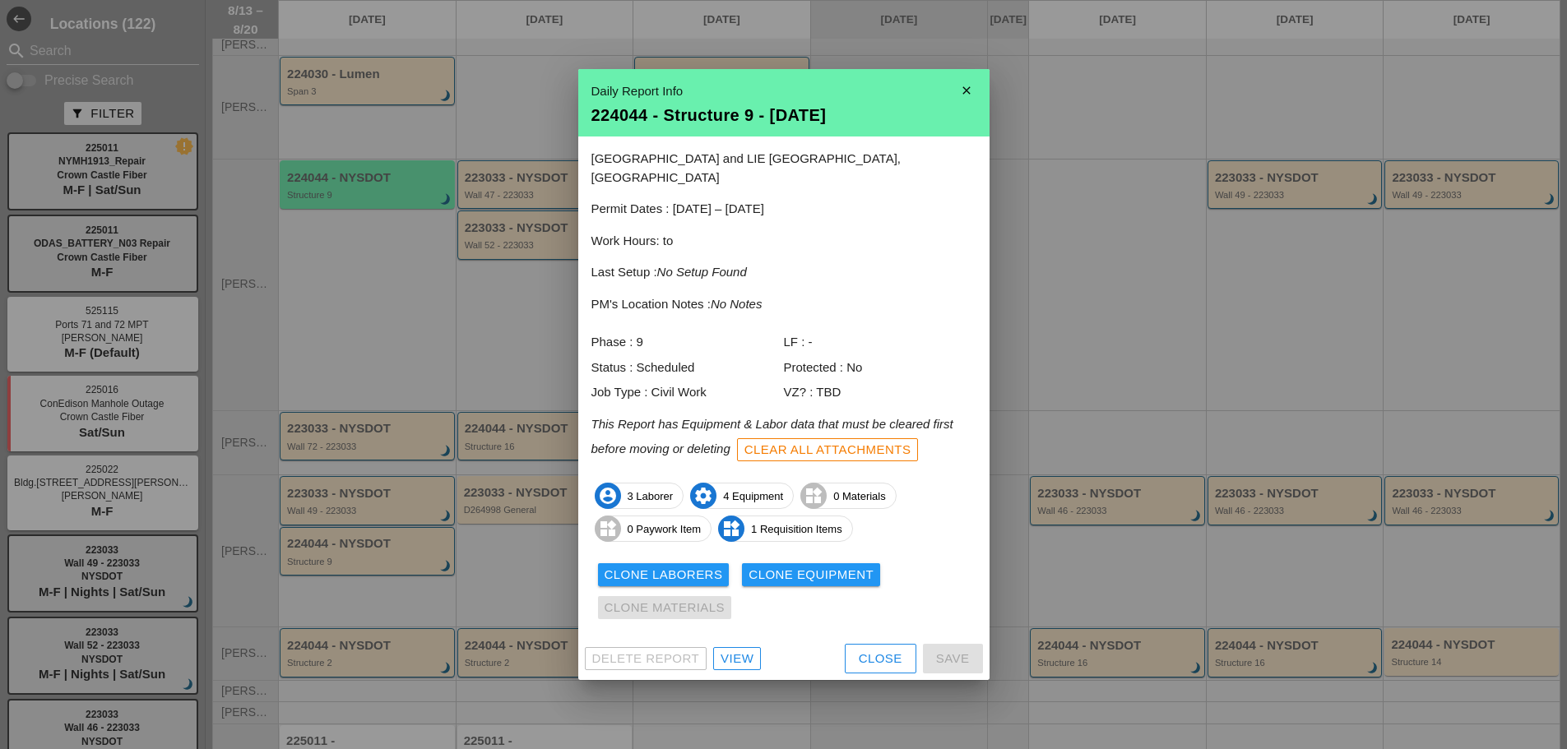
click at [743, 652] on div "View" at bounding box center [736, 659] width 33 height 19
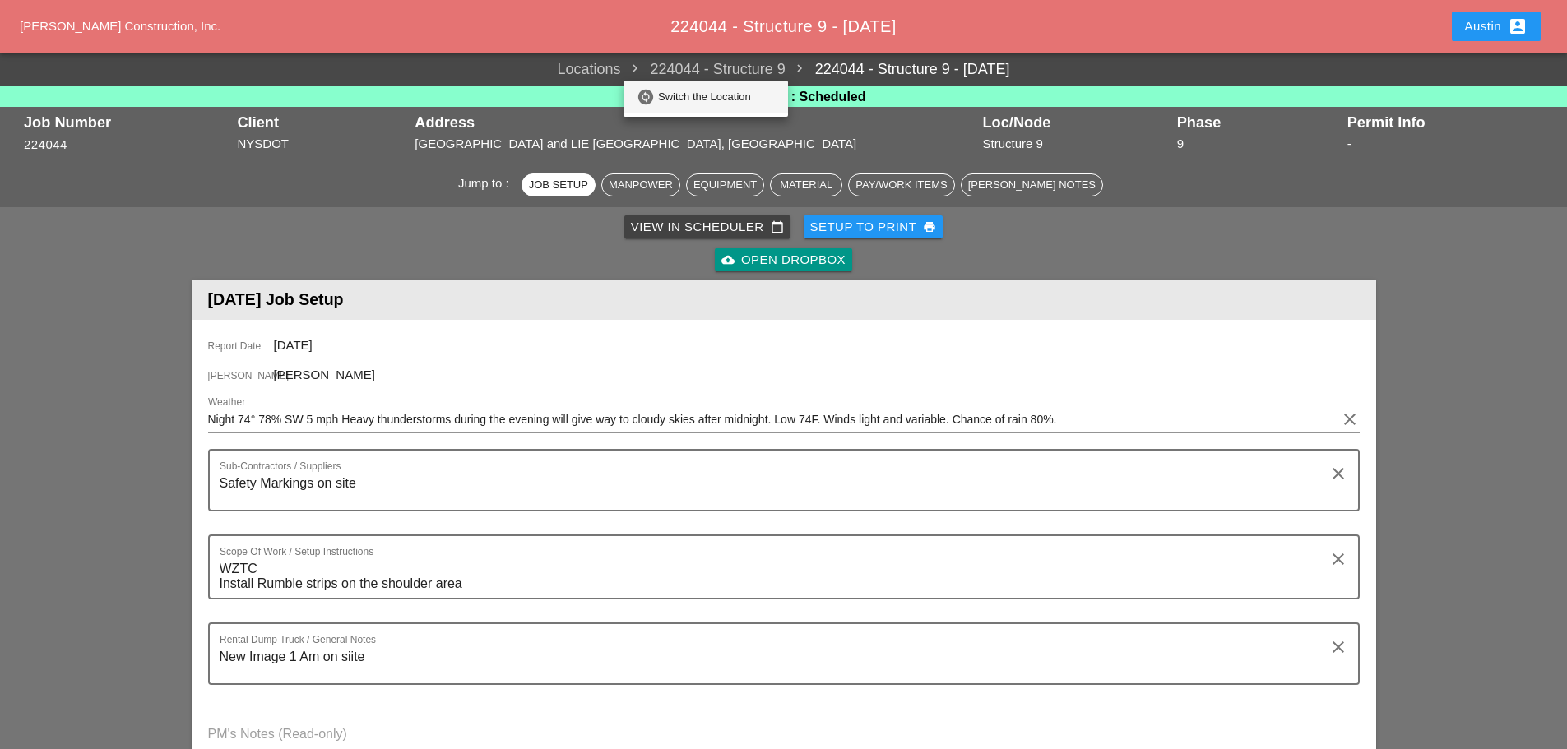
click at [696, 96] on div "Switch the Location" at bounding box center [716, 97] width 117 height 20
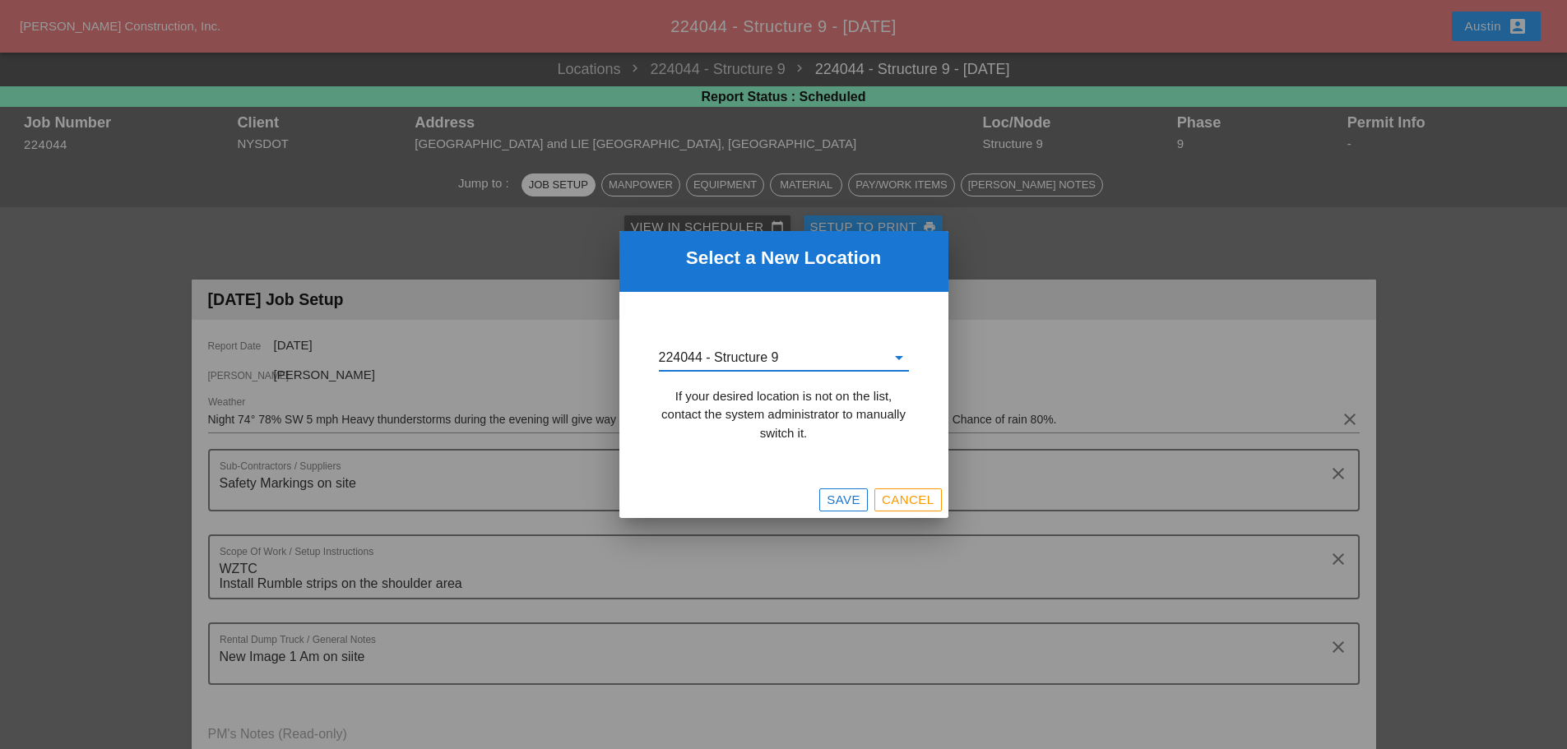
click at [783, 356] on input "224044 - Structure 9" at bounding box center [772, 358] width 227 height 26
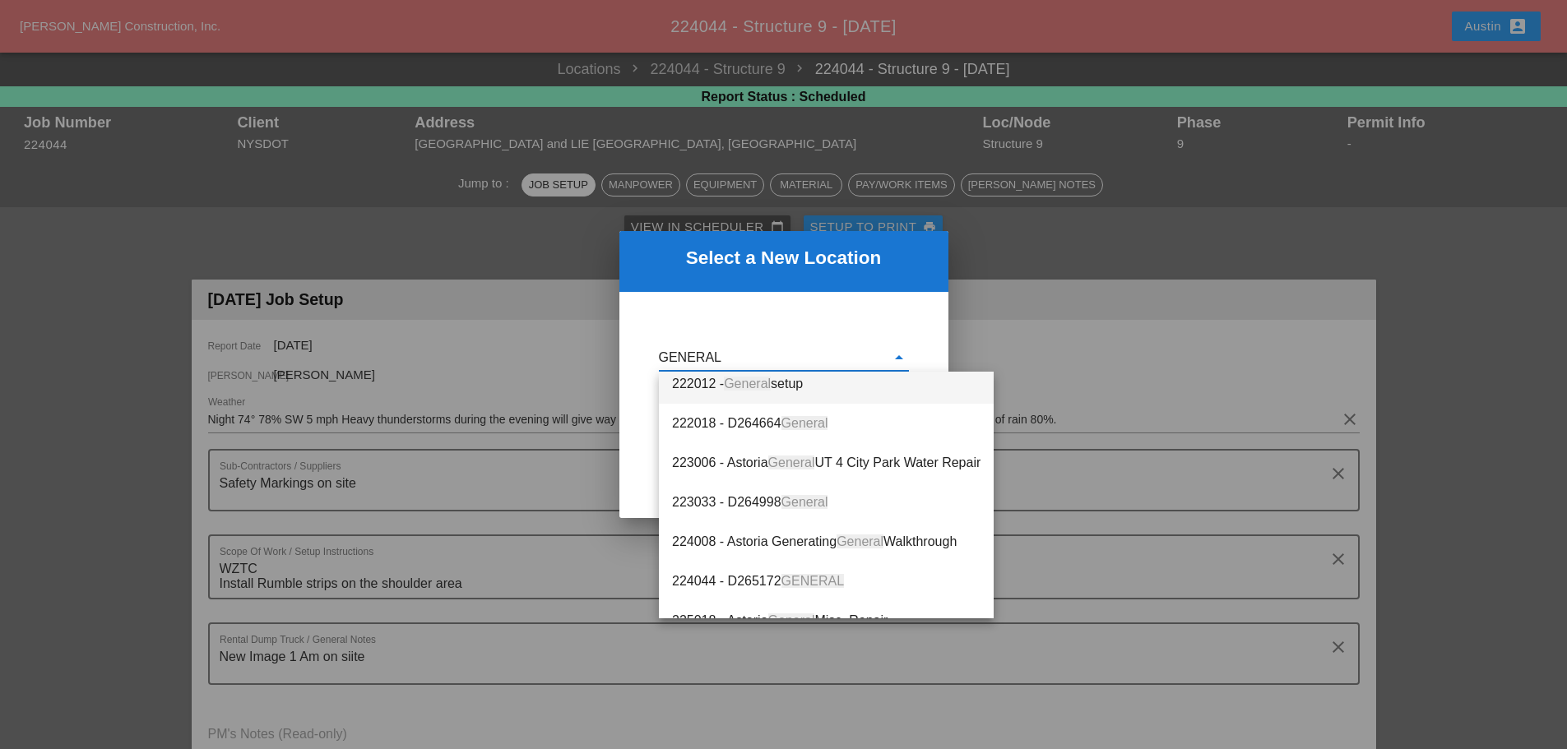
scroll to position [82, 0]
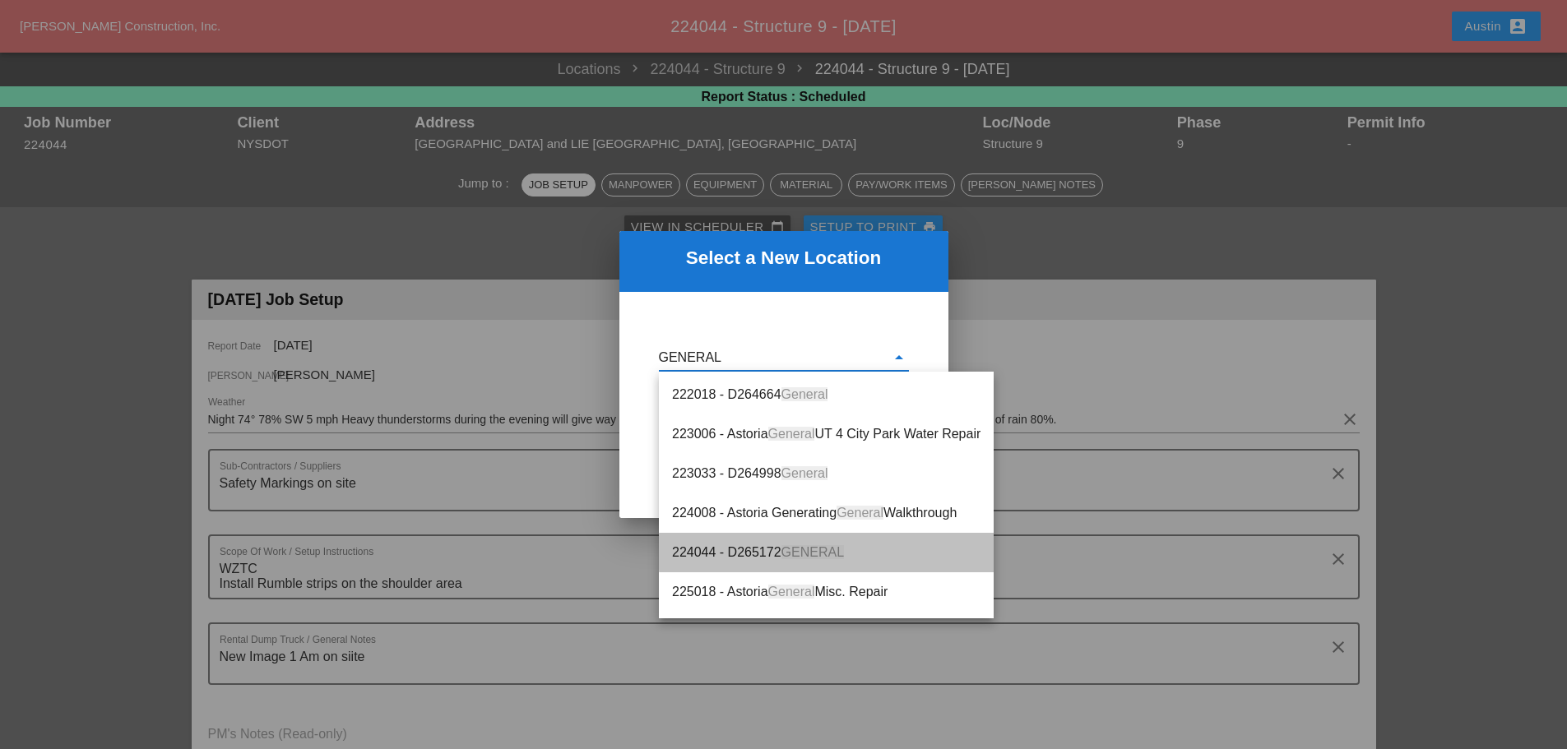
click at [801, 552] on span "GENERAL" at bounding box center [812, 552] width 63 height 14
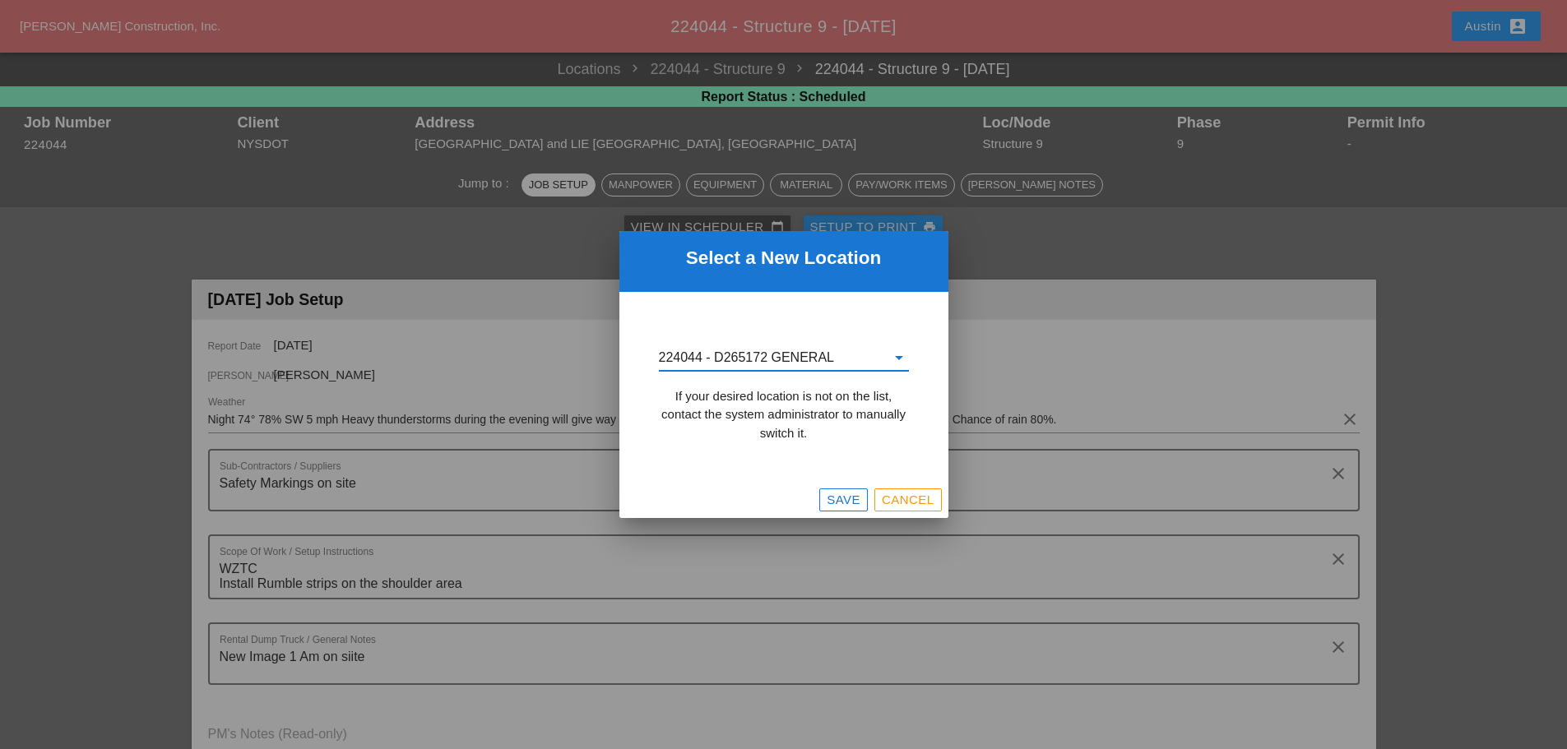
type input "224044 - D265172 GENERAL"
click at [843, 499] on div "Save" at bounding box center [844, 500] width 34 height 19
